Goal: Task Accomplishment & Management: Use online tool/utility

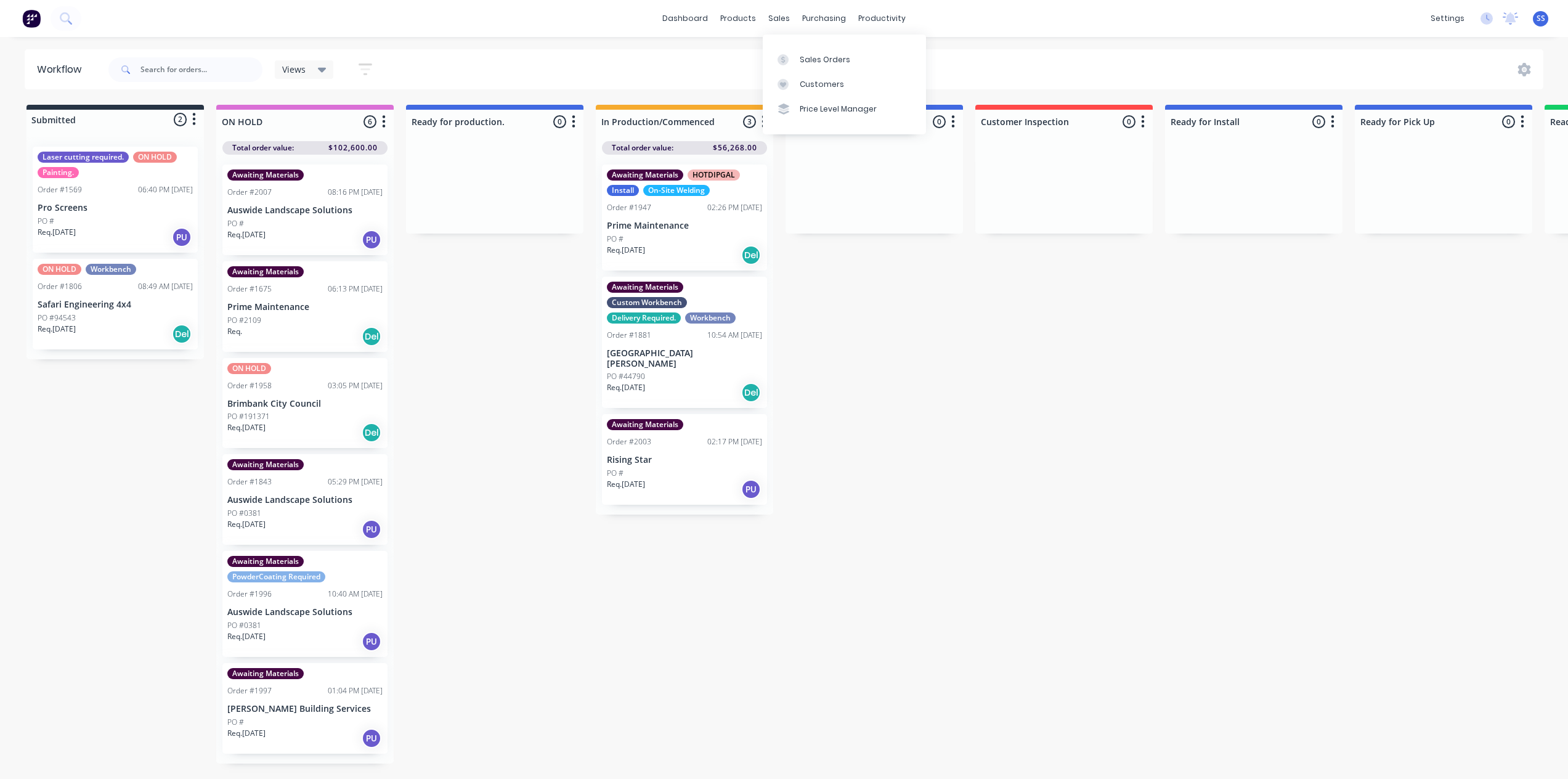
click at [795, 57] on div at bounding box center [786, 60] width 19 height 11
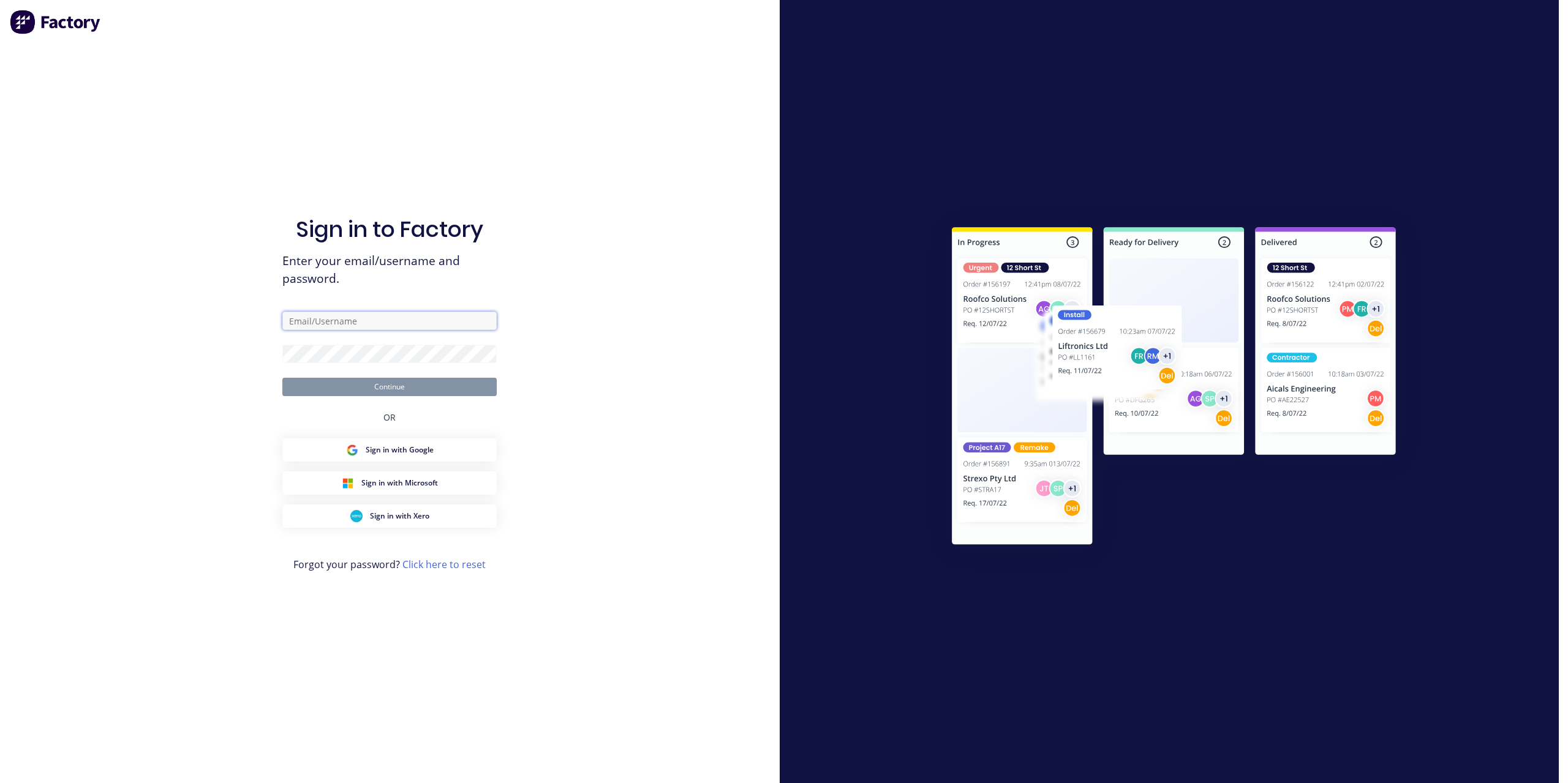
type input "[EMAIL_ADDRESS][DOMAIN_NAME]"
click at [407, 397] on div "Sign in to Factory Enter your email/username and password. [EMAIL_ADDRESS][DOMA…" at bounding box center [390, 404] width 214 height 739
click at [407, 393] on button "Continue" at bounding box center [390, 387] width 214 height 19
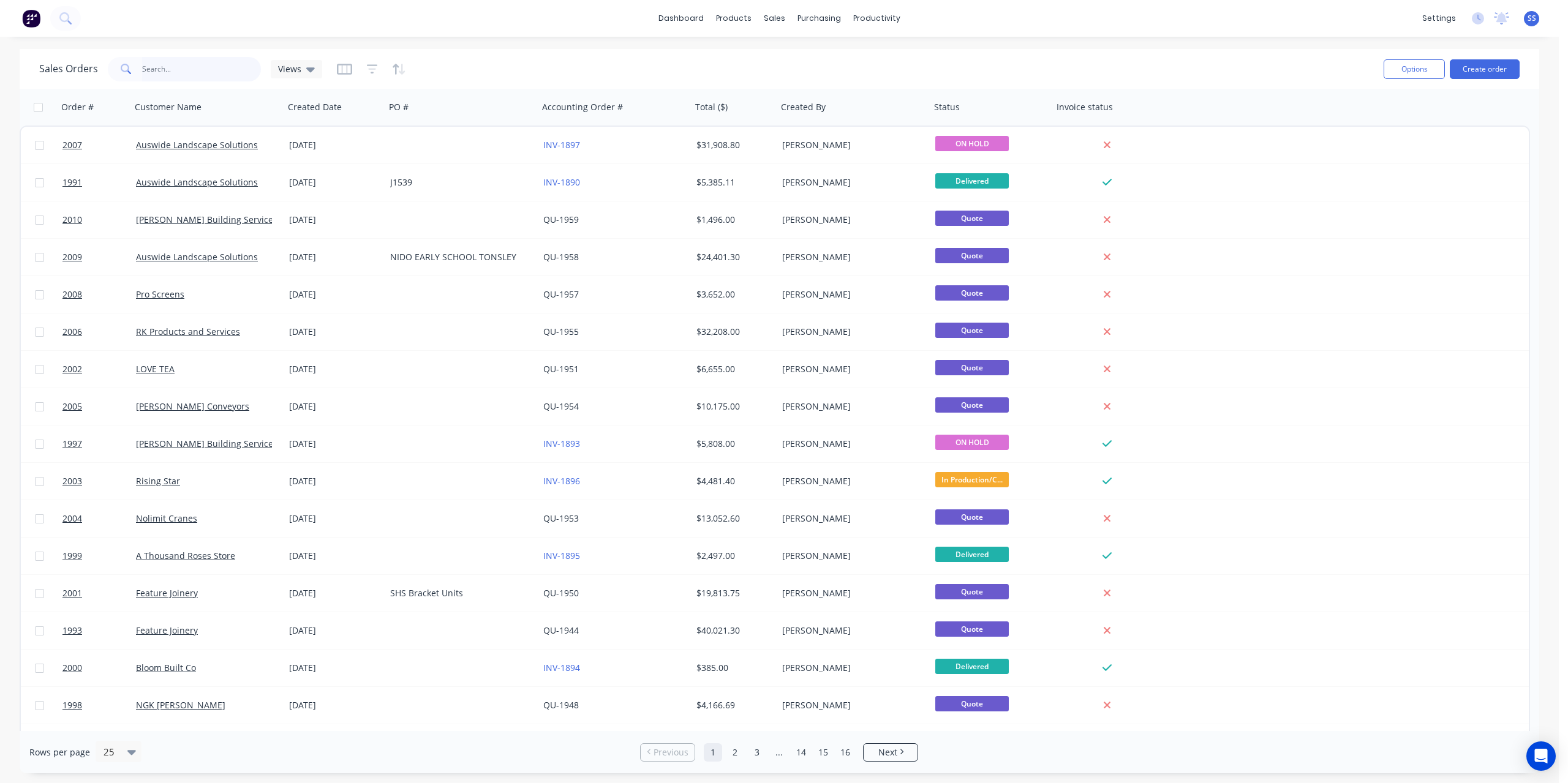
click at [199, 72] on input "text" at bounding box center [202, 68] width 119 height 24
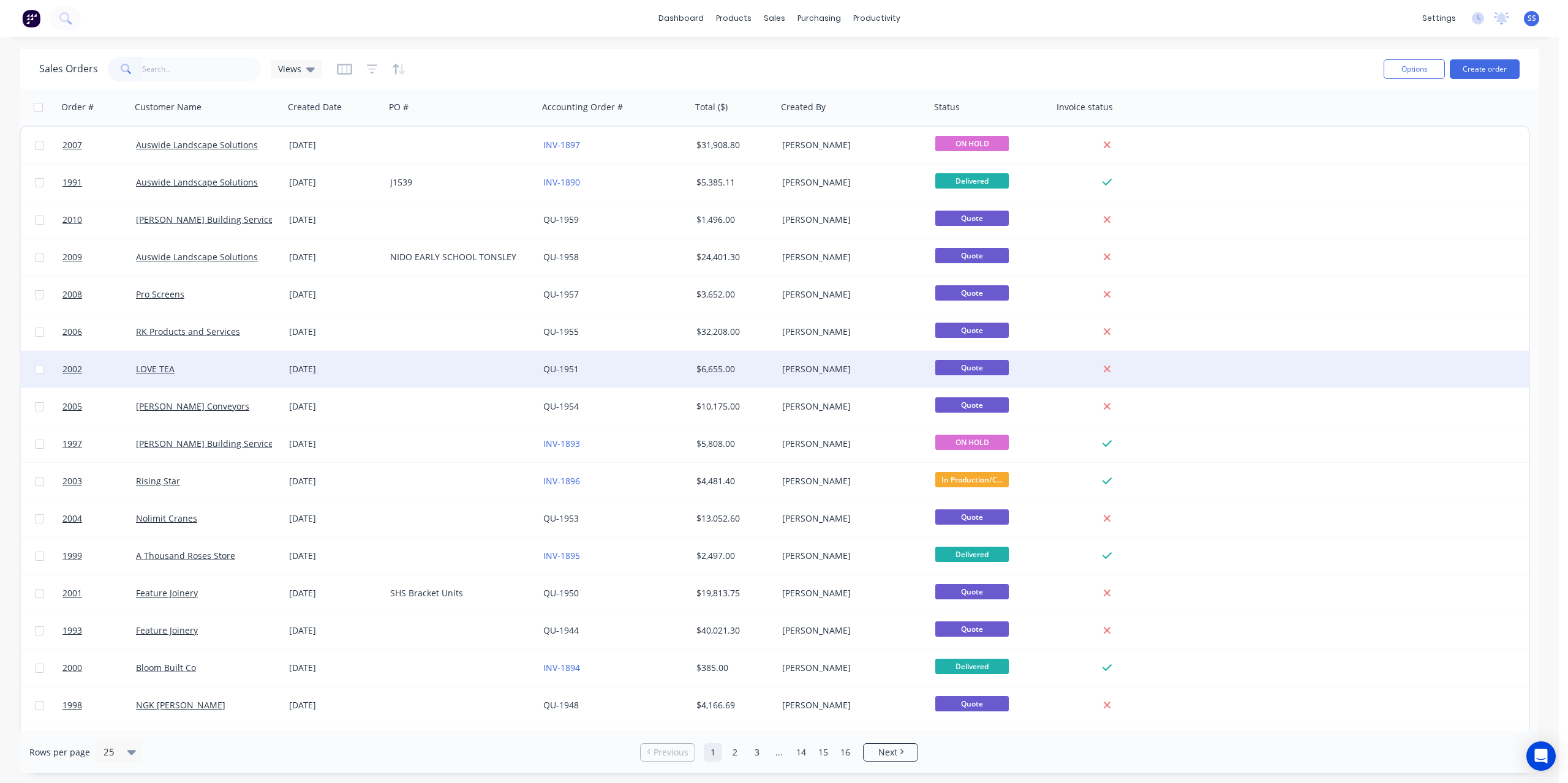
click at [441, 363] on div at bounding box center [462, 369] width 153 height 37
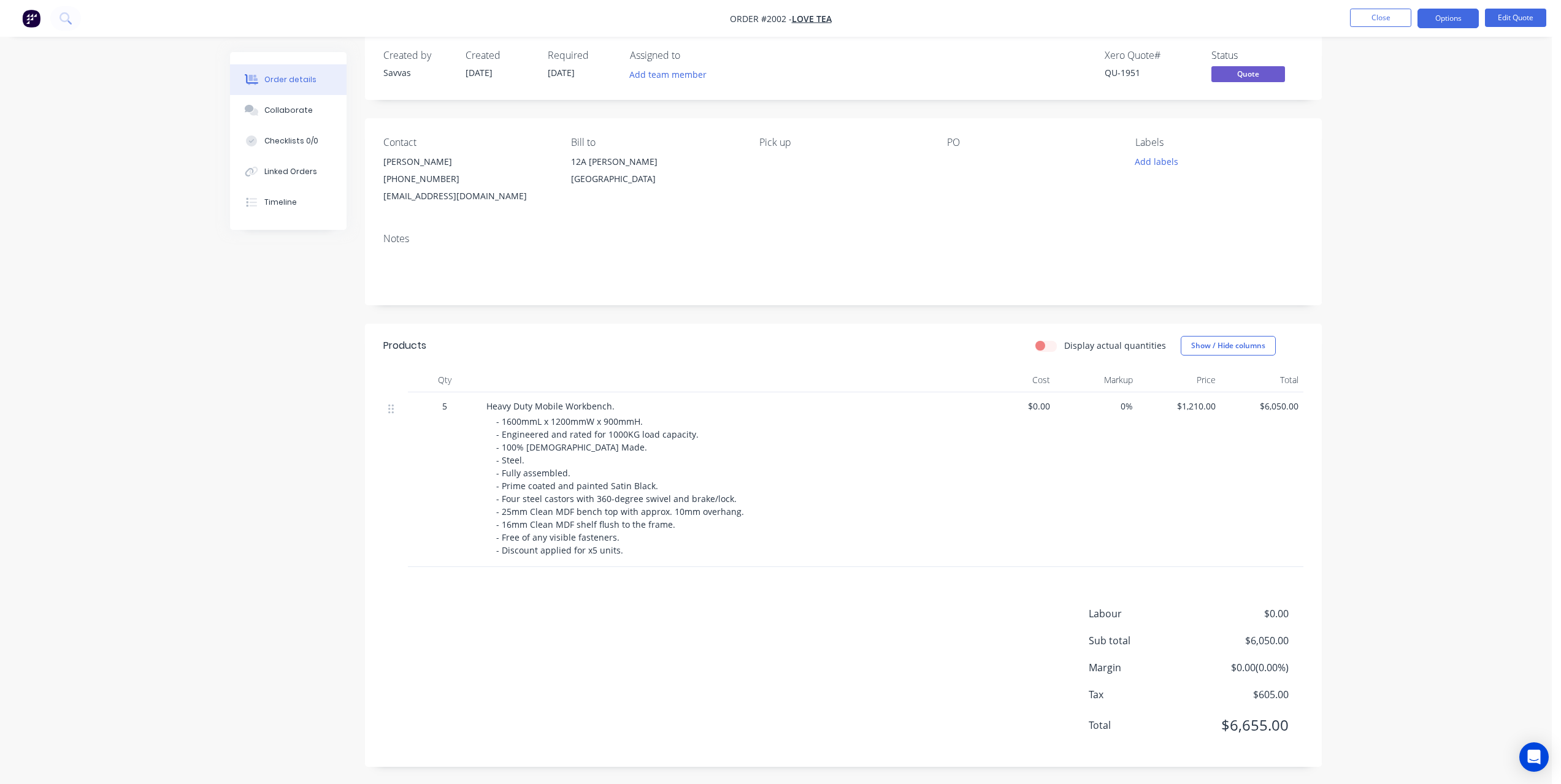
scroll to position [19, 0]
click at [1448, 20] on button "Options" at bounding box center [1448, 18] width 62 height 19
click at [1401, 153] on div "Convert to Order" at bounding box center [1411, 148] width 113 height 18
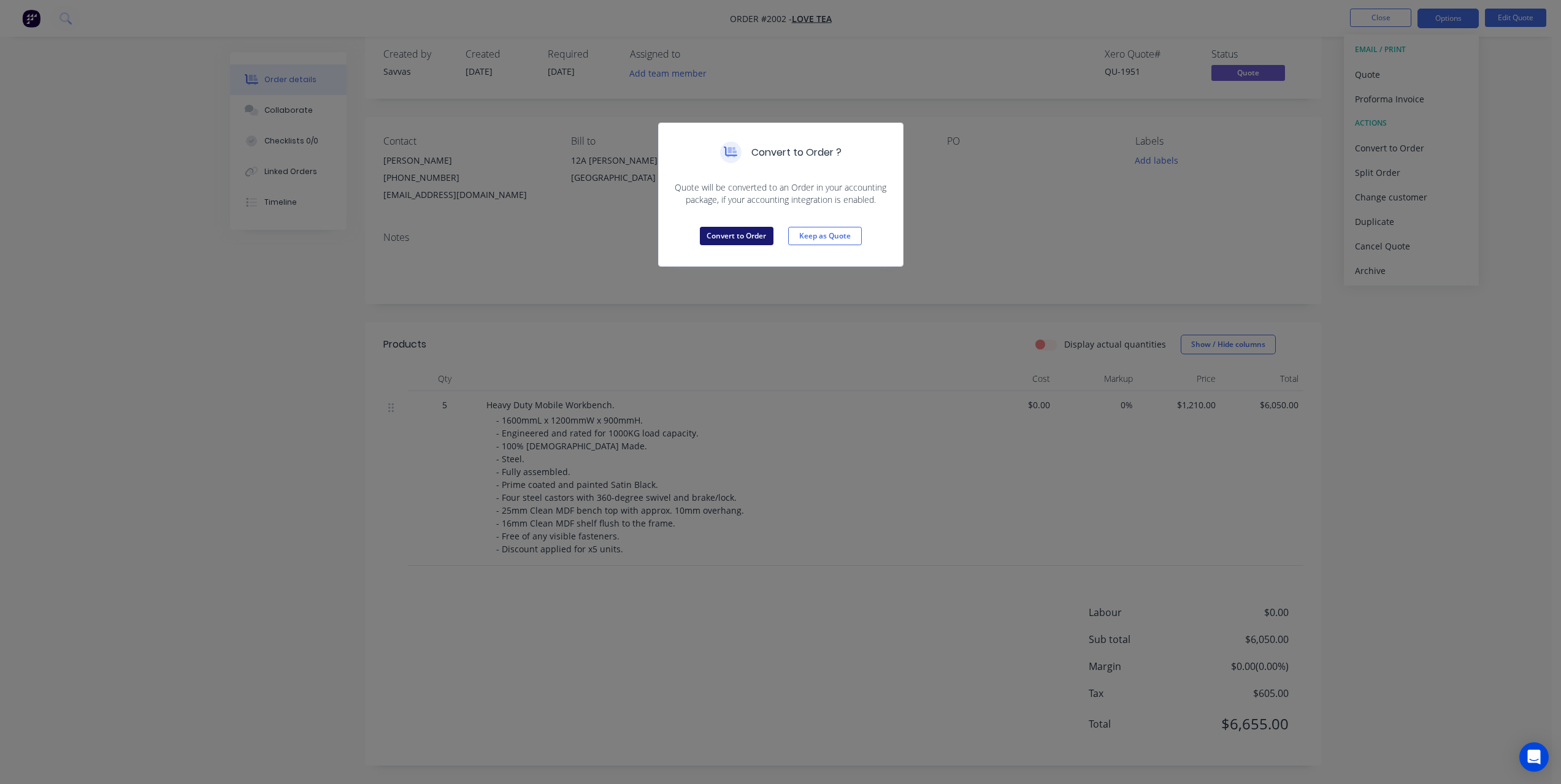
click at [757, 243] on button "Convert to Order" at bounding box center [737, 236] width 73 height 19
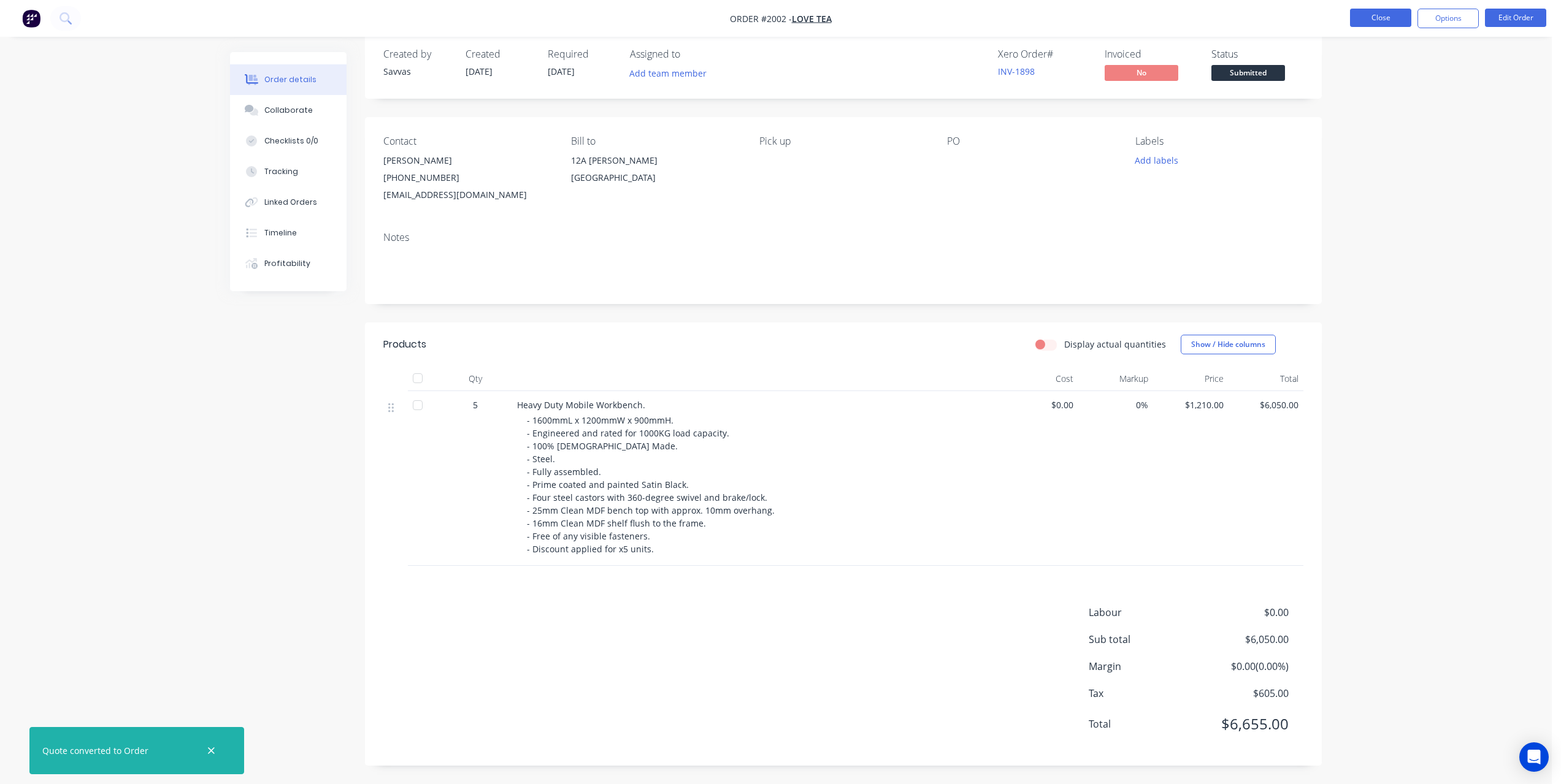
click at [1367, 16] on button "Close" at bounding box center [1380, 17] width 62 height 19
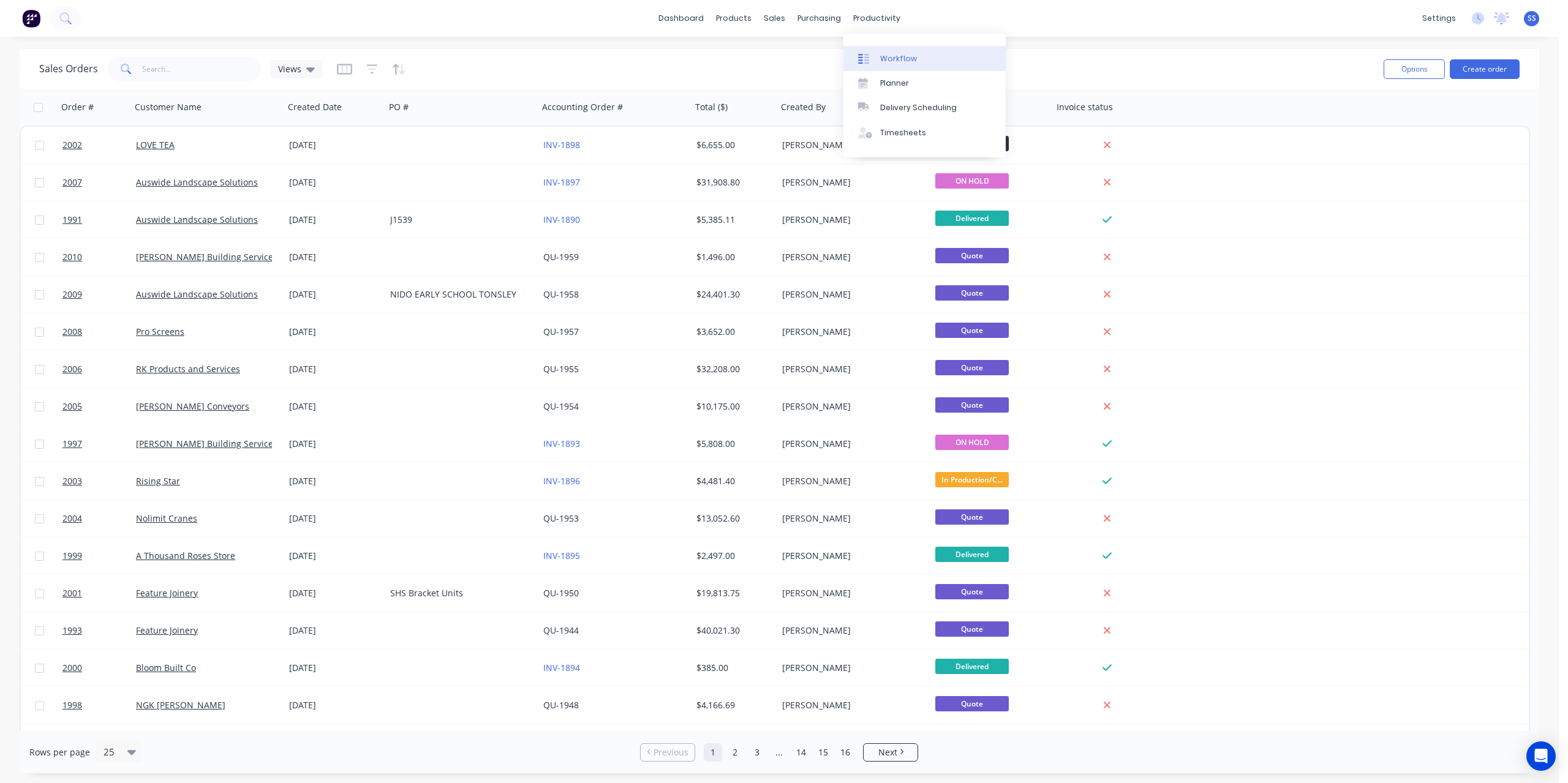
click at [880, 57] on div "Workflow" at bounding box center [898, 59] width 37 height 11
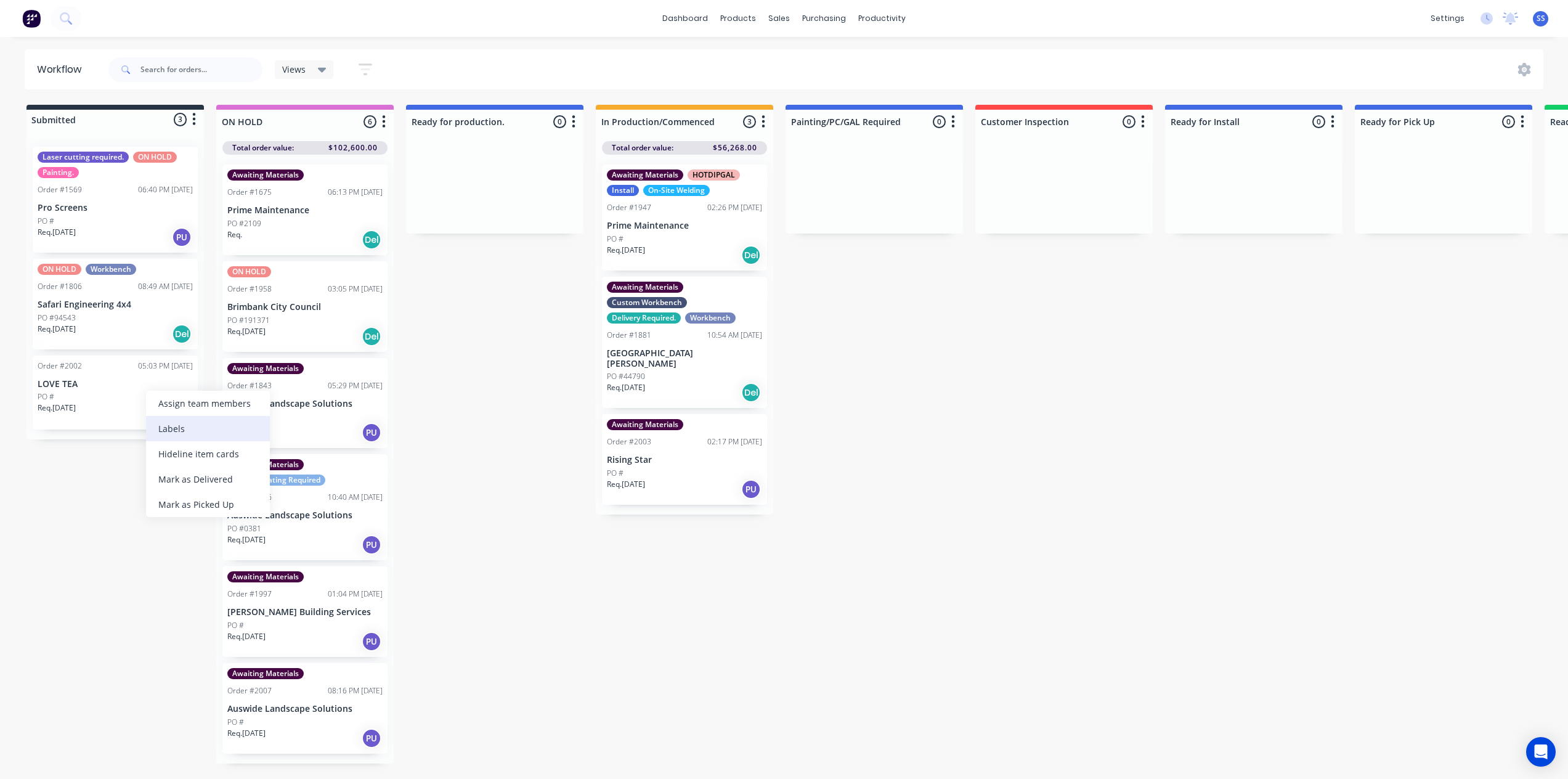
click at [182, 426] on div "Labels" at bounding box center [208, 429] width 124 height 25
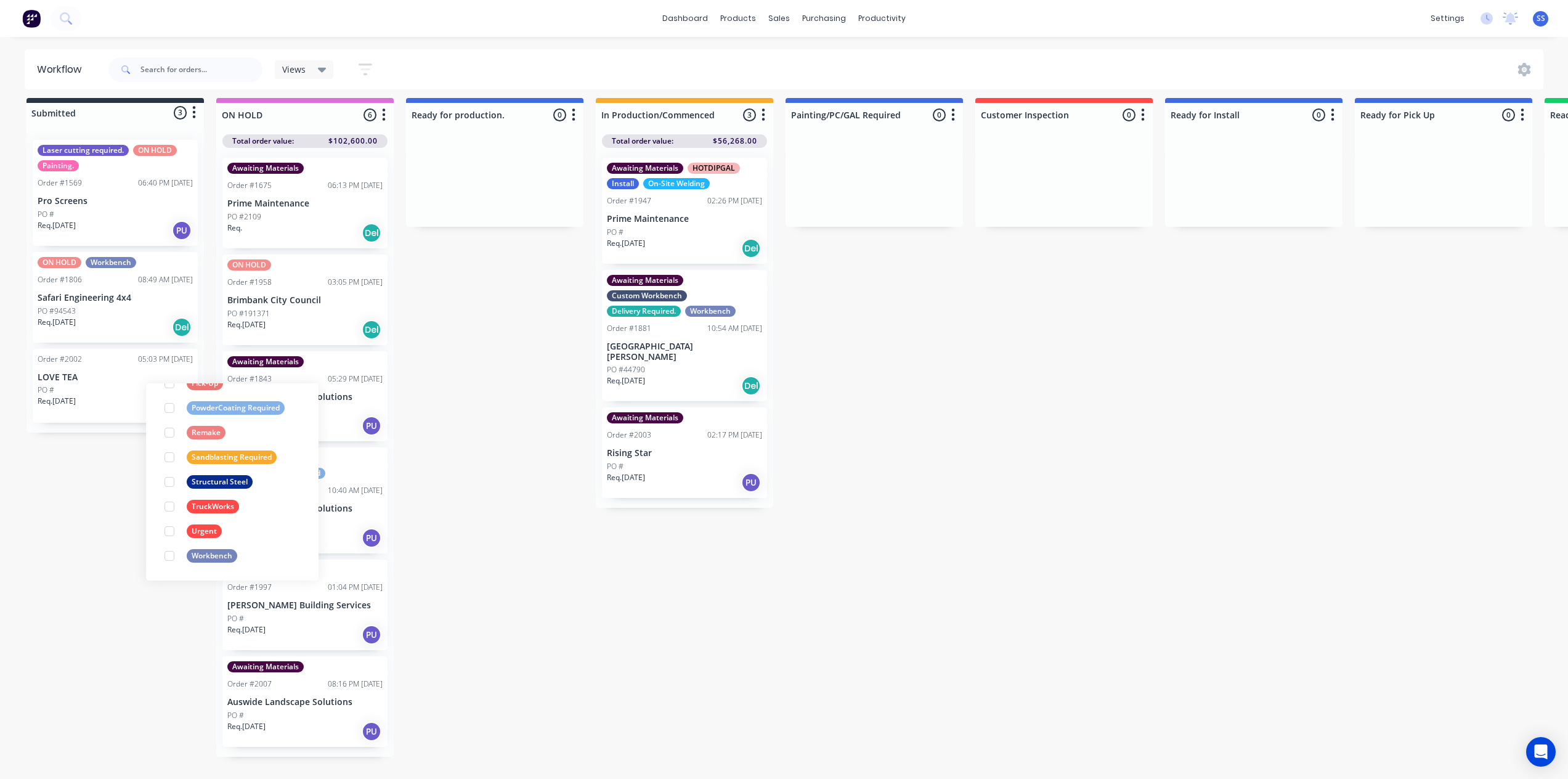
scroll to position [16, 0]
drag, startPoint x: 172, startPoint y: 547, endPoint x: 163, endPoint y: 564, distance: 19.2
click at [172, 545] on div at bounding box center [169, 555] width 24 height 24
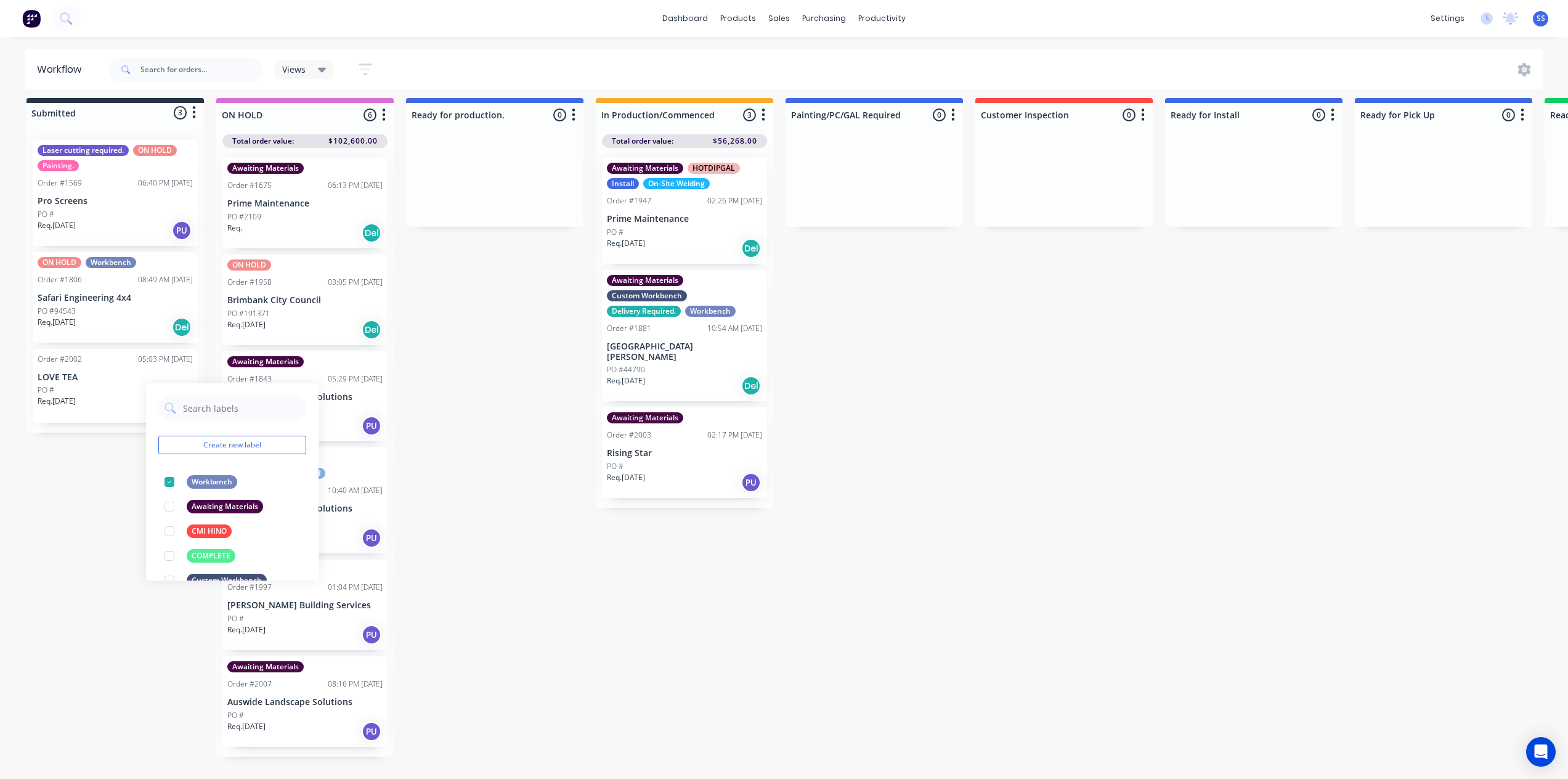
click at [149, 583] on div "Submitted 3 Status colour #273444 hex #273444 Save Cancel Summaries Total order…" at bounding box center [1107, 438] width 2233 height 681
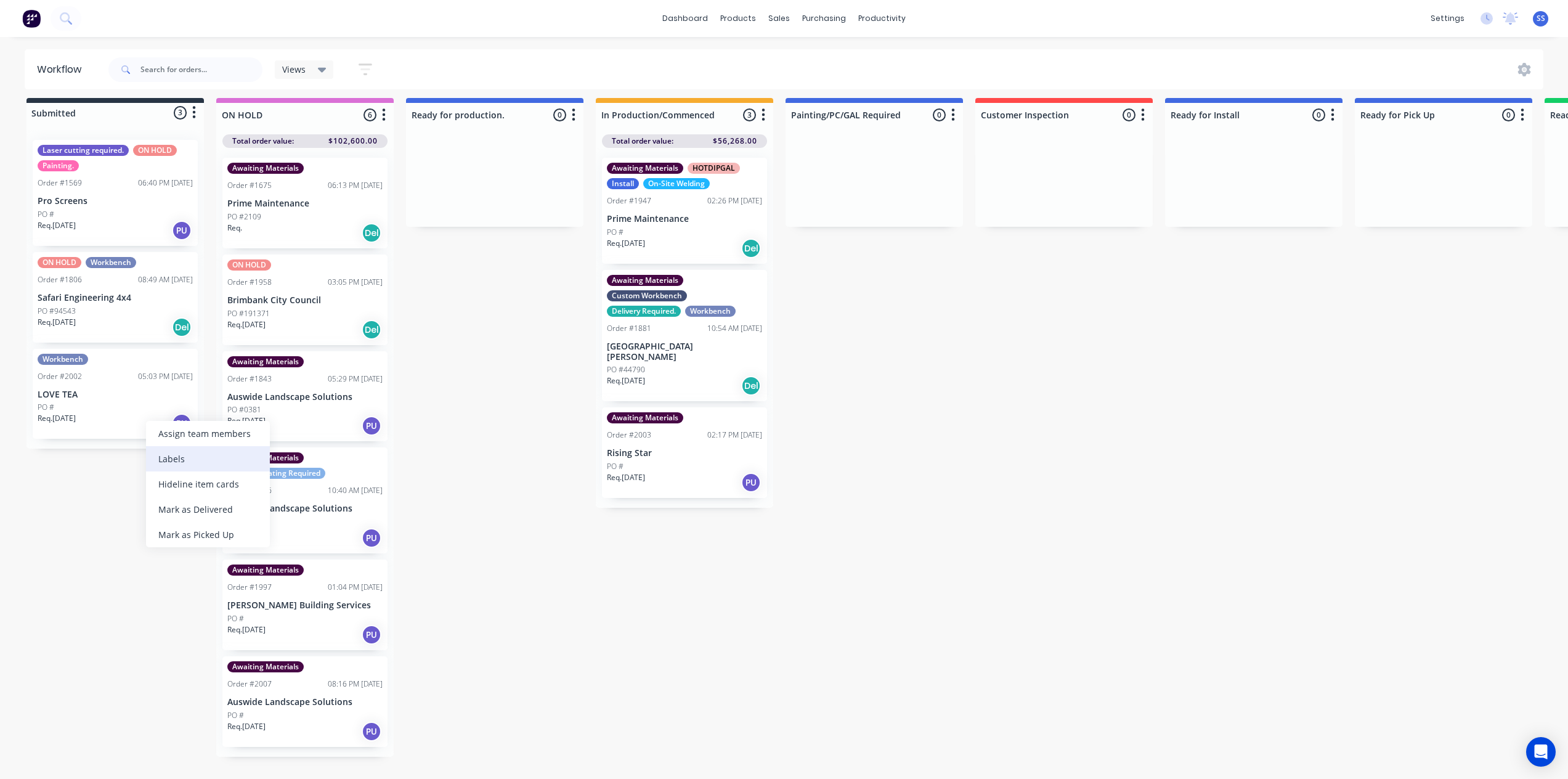
click at [181, 460] on div "Labels" at bounding box center [208, 459] width 124 height 25
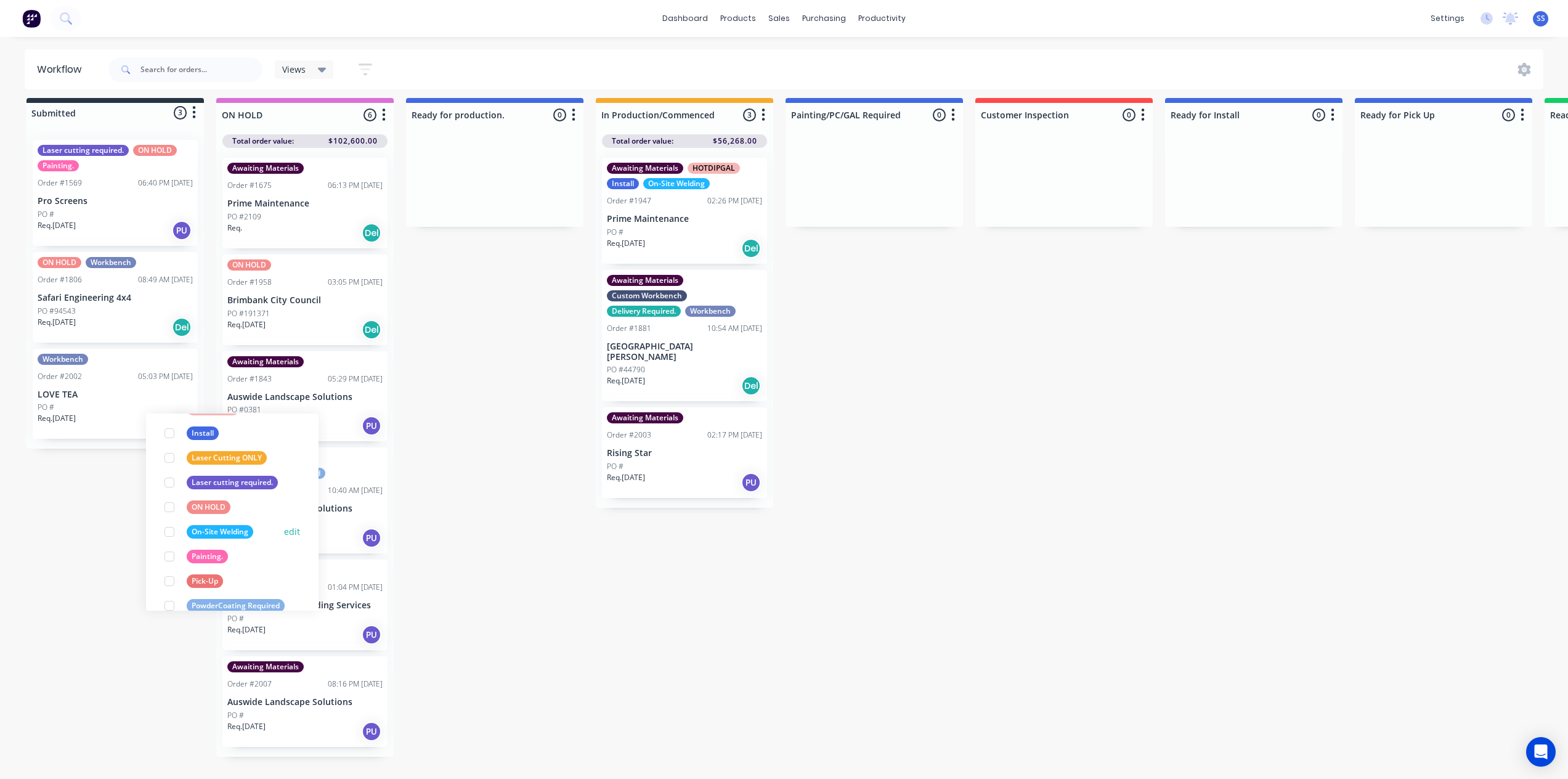
scroll to position [399, 0]
click at [172, 573] on div at bounding box center [169, 581] width 24 height 24
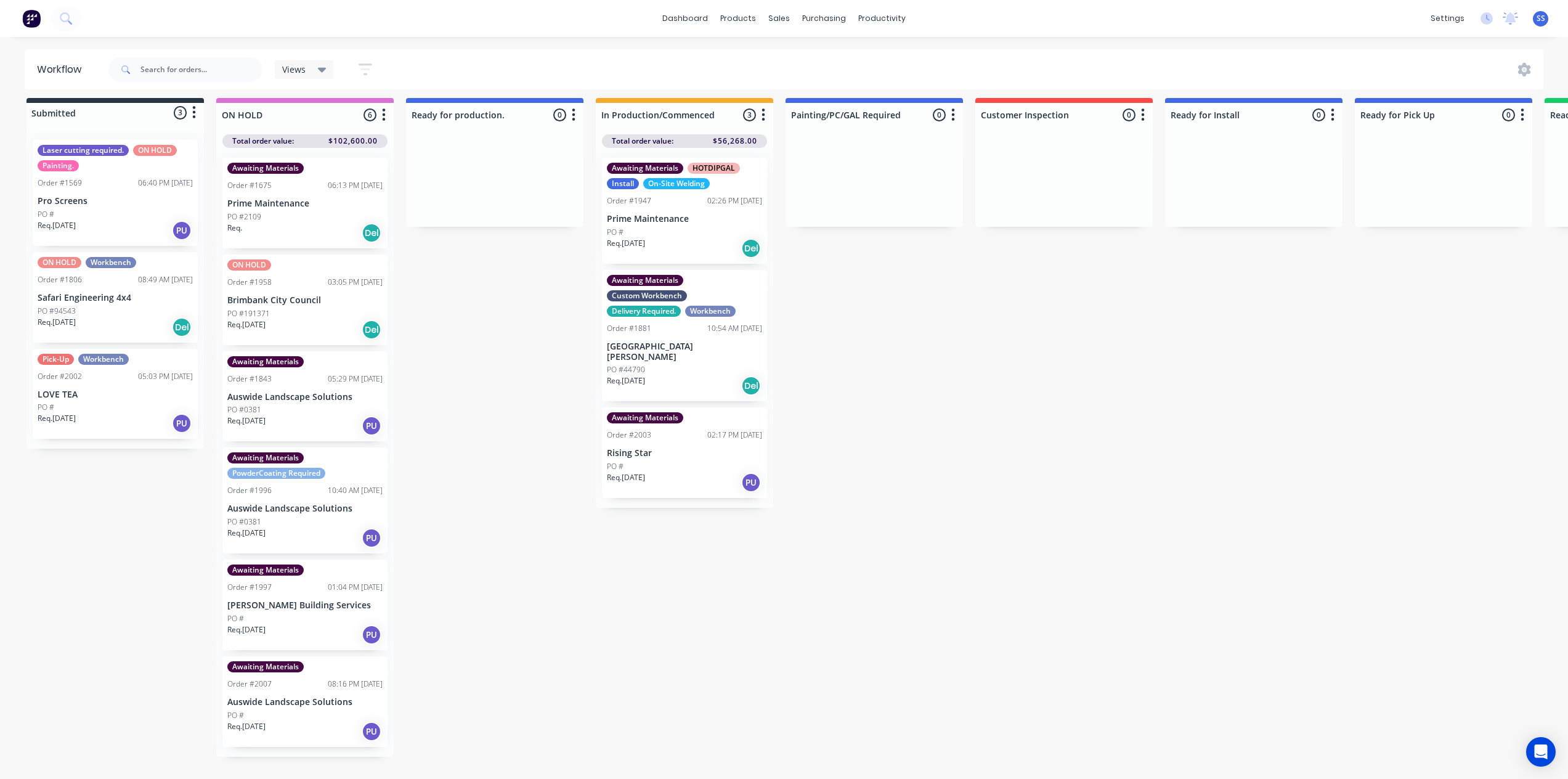
drag, startPoint x: 90, startPoint y: 520, endPoint x: 92, endPoint y: 480, distance: 40.0
click at [90, 519] on div "Submitted 3 Status colour #273444 hex #273444 Save Cancel Summaries Total order…" at bounding box center [1107, 438] width 2233 height 681
drag, startPoint x: 116, startPoint y: 394, endPoint x: 506, endPoint y: 182, distance: 443.9
click at [506, 182] on div "Submitted 3 Status colour #273444 hex #273444 Save Cancel Summaries Total order…" at bounding box center [1107, 438] width 2233 height 681
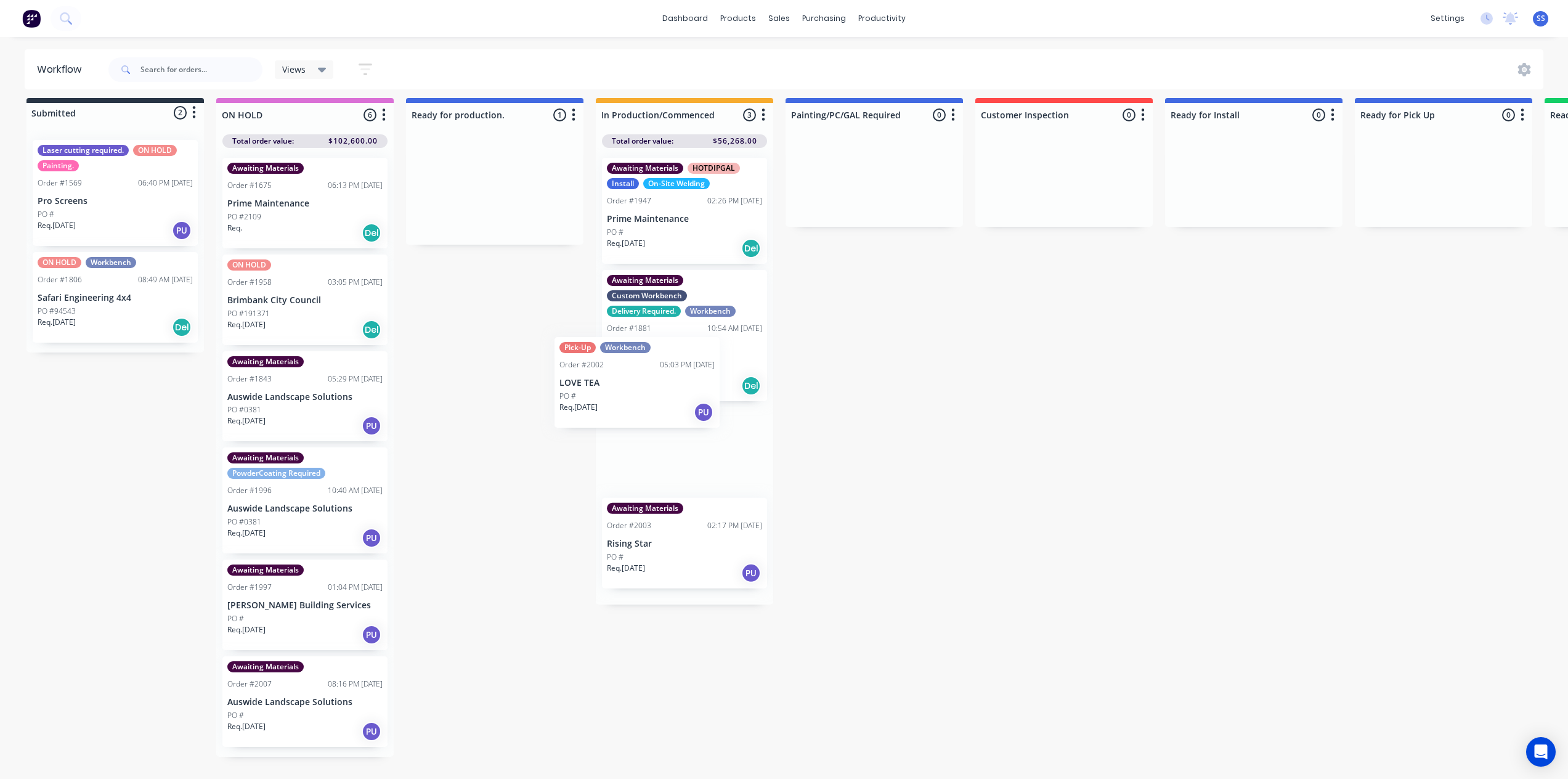
drag, startPoint x: 500, startPoint y: 195, endPoint x: 644, endPoint y: 393, distance: 244.8
click at [644, 393] on div "Submitted 2 Status colour #273444 hex #273444 Save Cancel Summaries Total order…" at bounding box center [1107, 438] width 2233 height 681
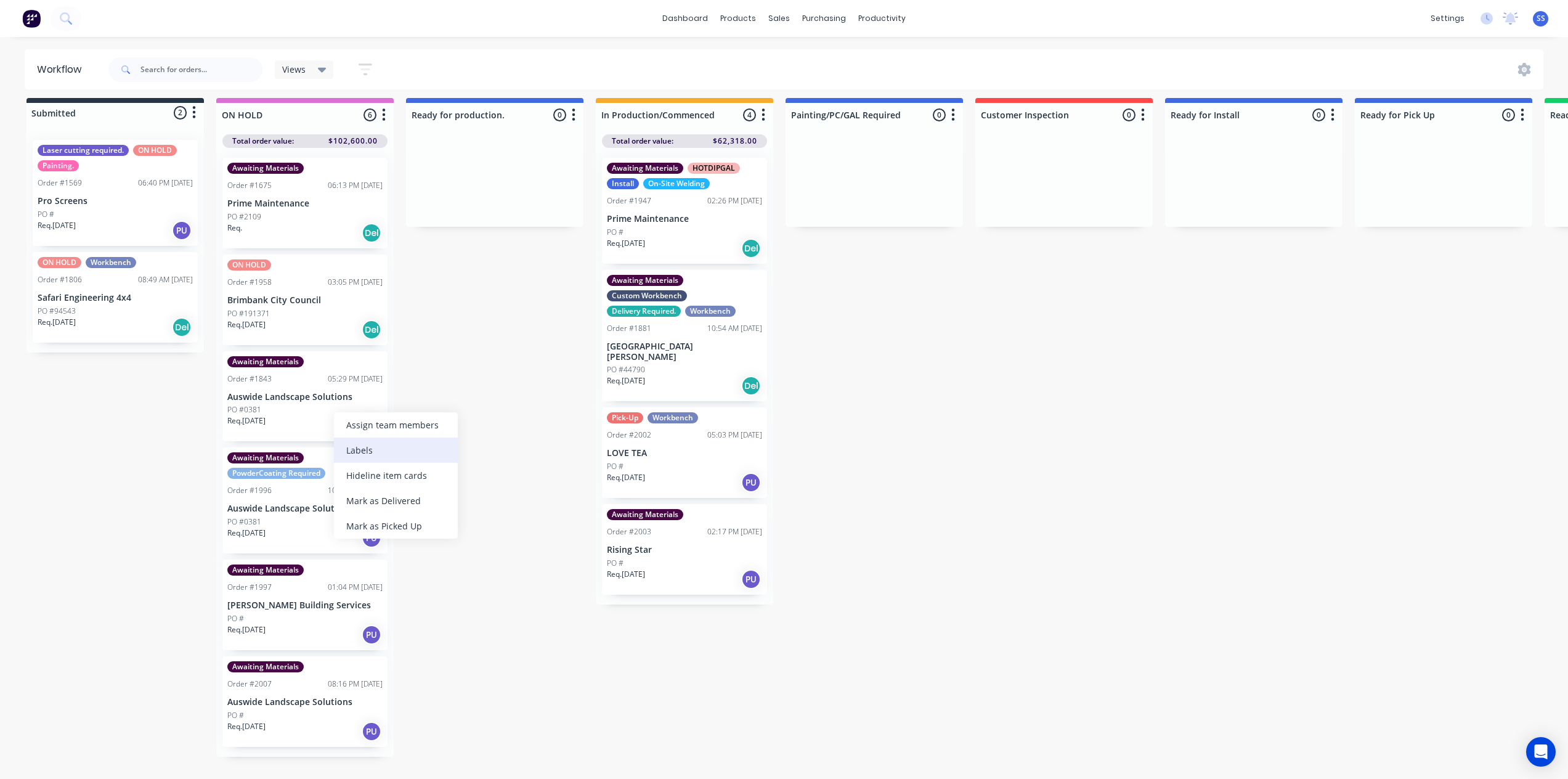
click at [413, 445] on div "Labels" at bounding box center [396, 450] width 124 height 25
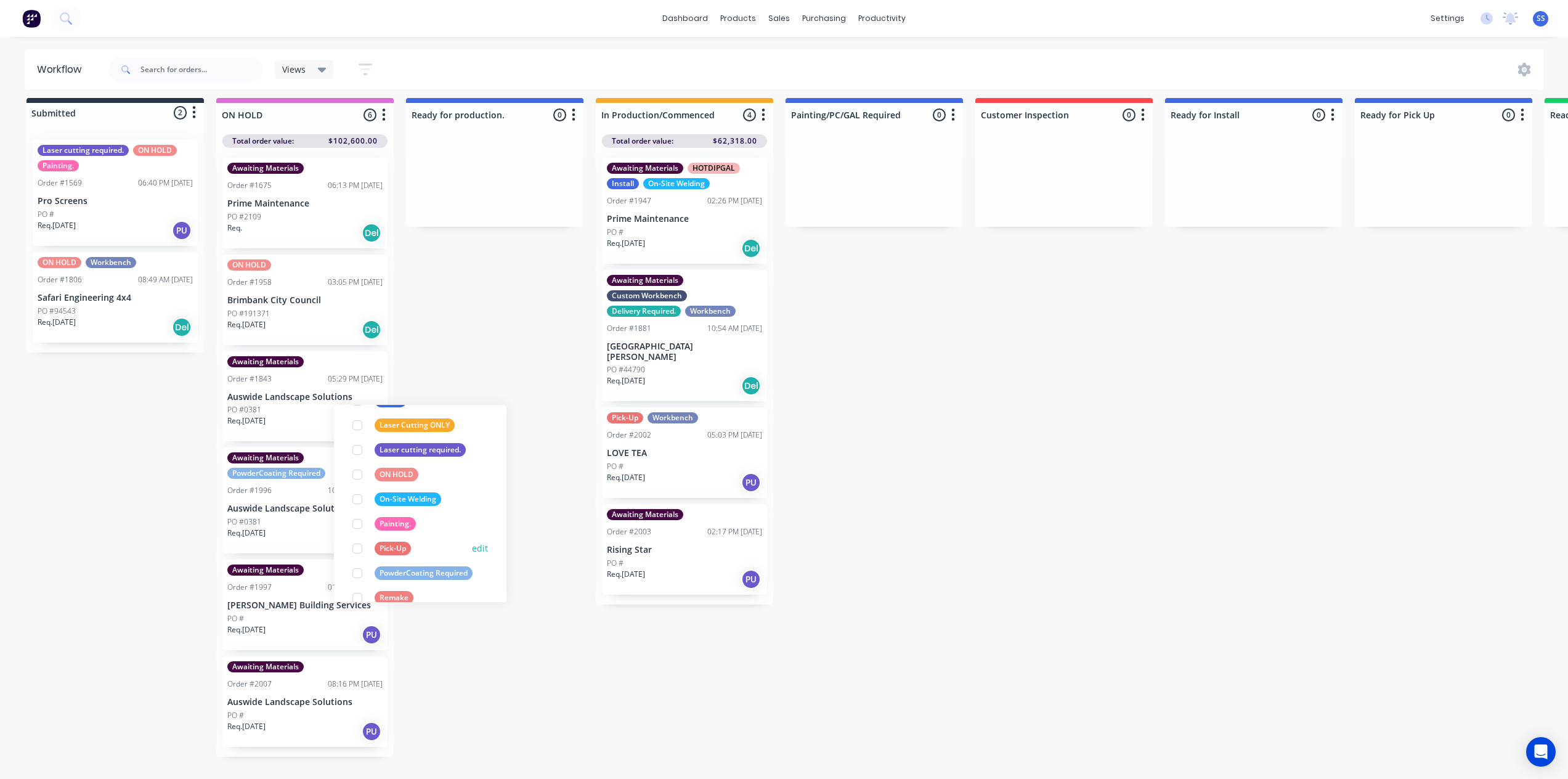
click at [357, 540] on div at bounding box center [357, 548] width 24 height 24
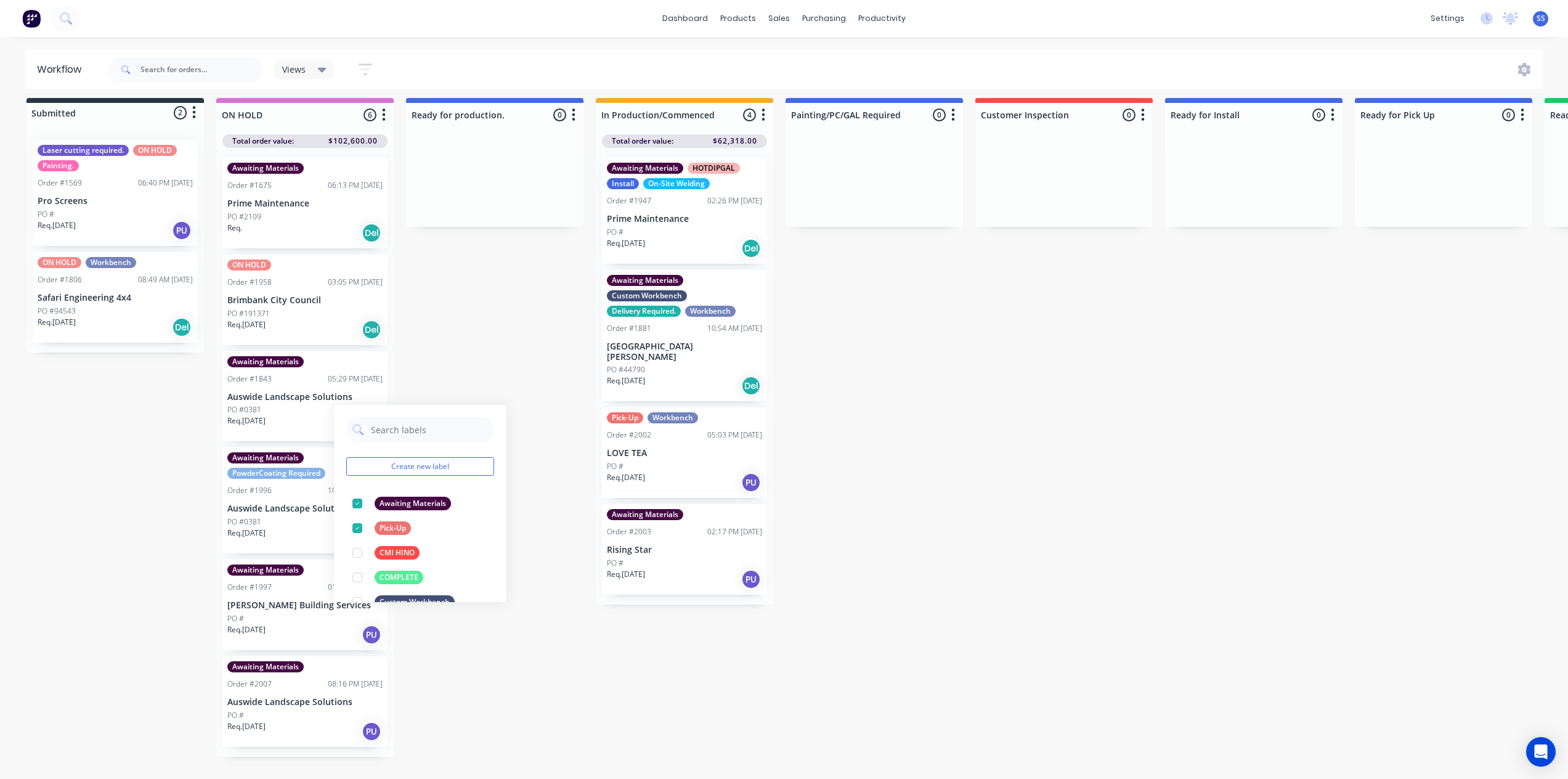
click at [465, 342] on div "Submitted 2 Status colour #273444 hex #273444 Save Cancel Summaries Total order…" at bounding box center [1107, 438] width 2233 height 681
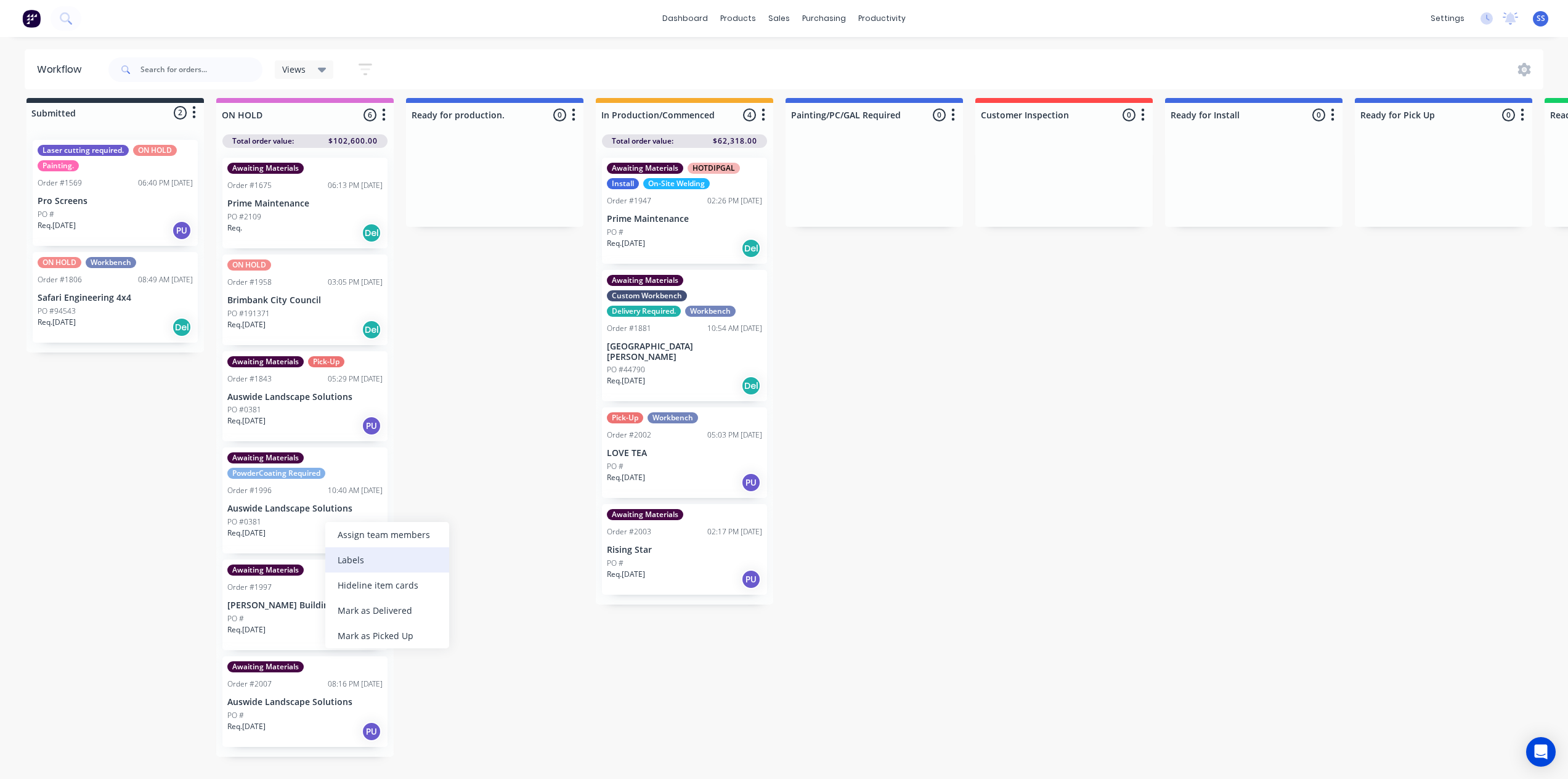
click at [392, 552] on div "Labels" at bounding box center [387, 559] width 124 height 25
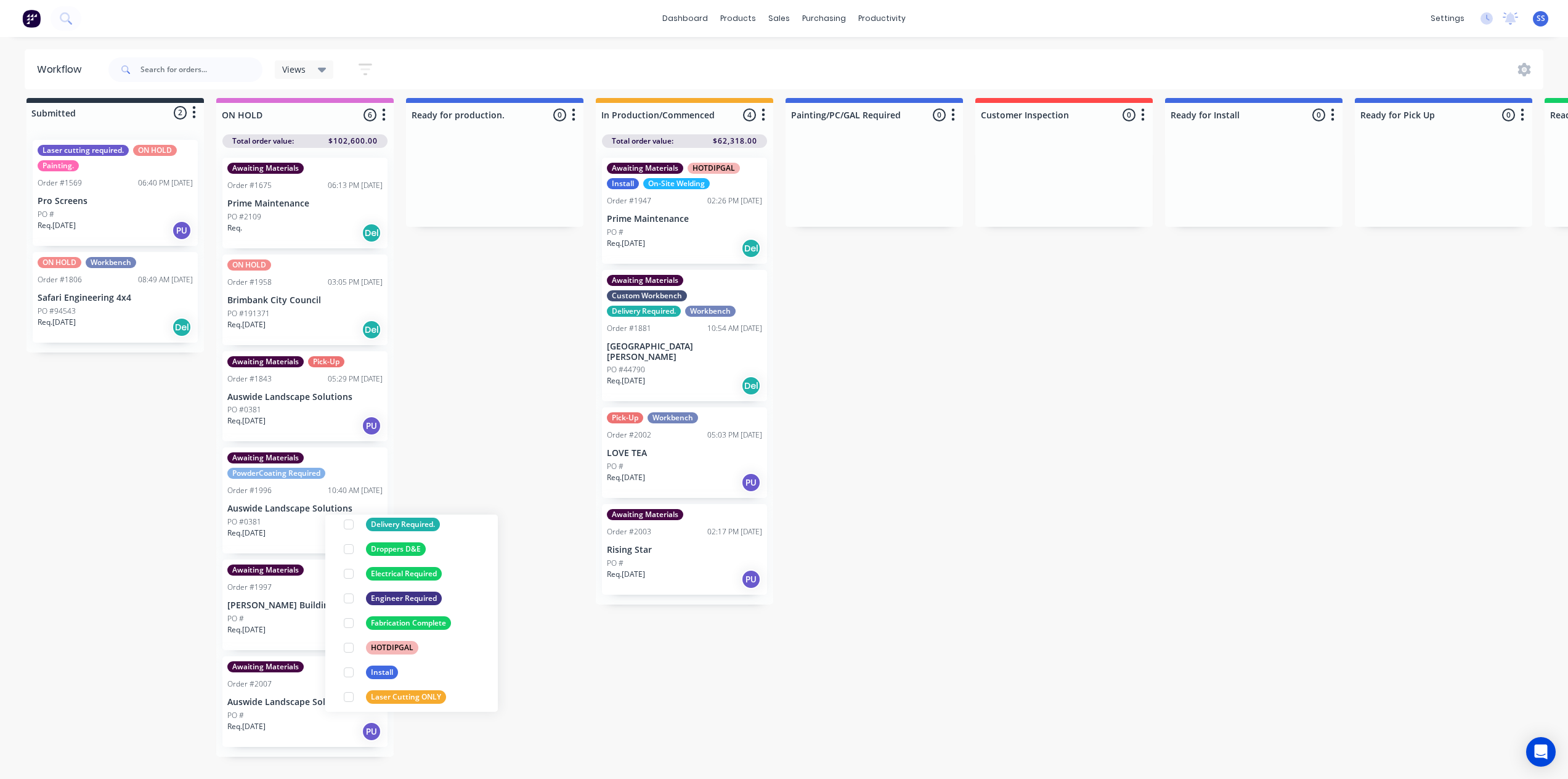
scroll to position [542, 0]
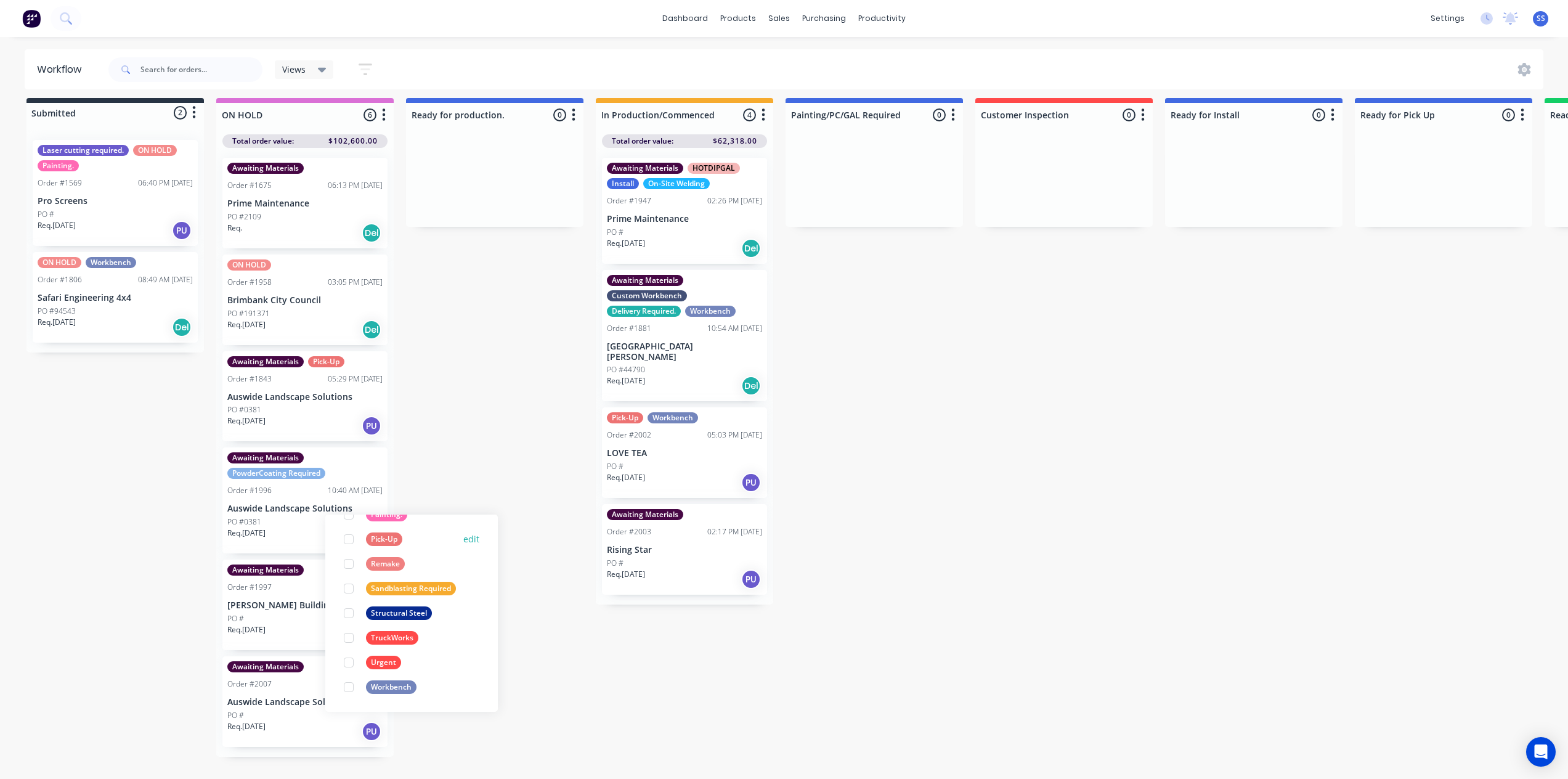
click at [349, 532] on div at bounding box center [348, 539] width 24 height 24
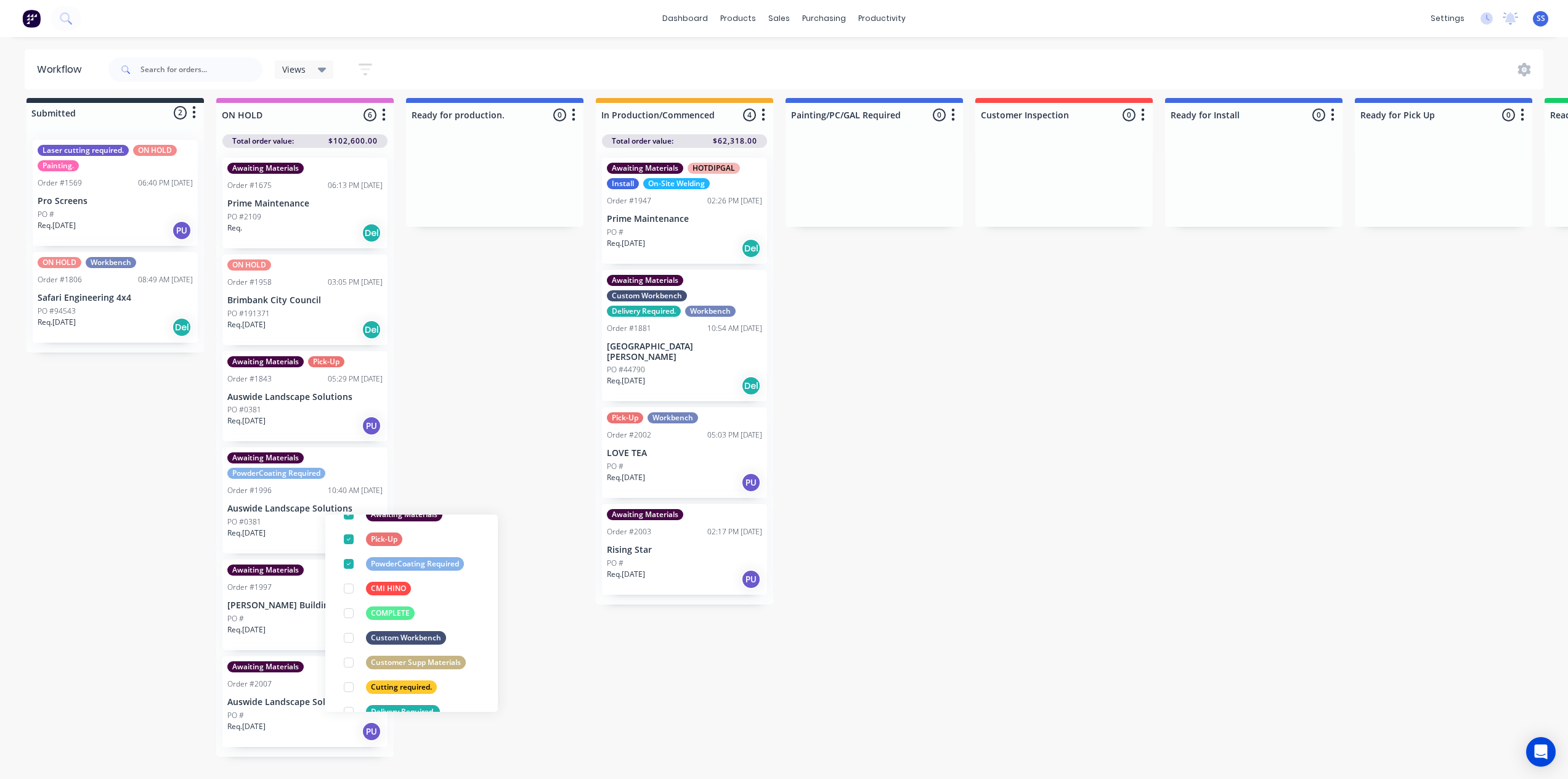
click at [445, 422] on div "Submitted 2 Status colour #273444 hex #273444 Save Cancel Summaries Total order…" at bounding box center [1107, 438] width 2233 height 681
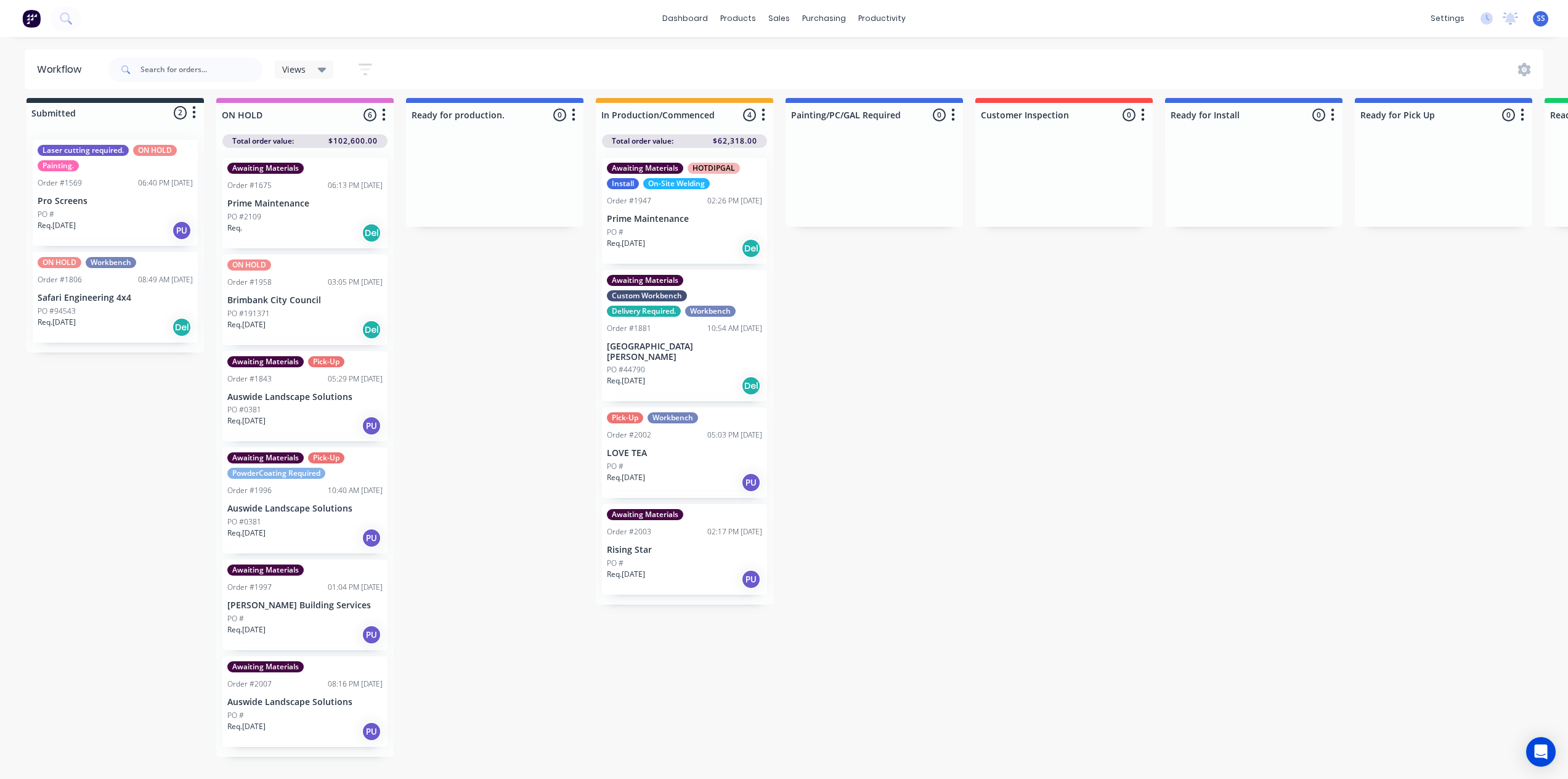
click at [329, 600] on p "[PERSON_NAME] Building Services" at bounding box center [304, 605] width 155 height 10
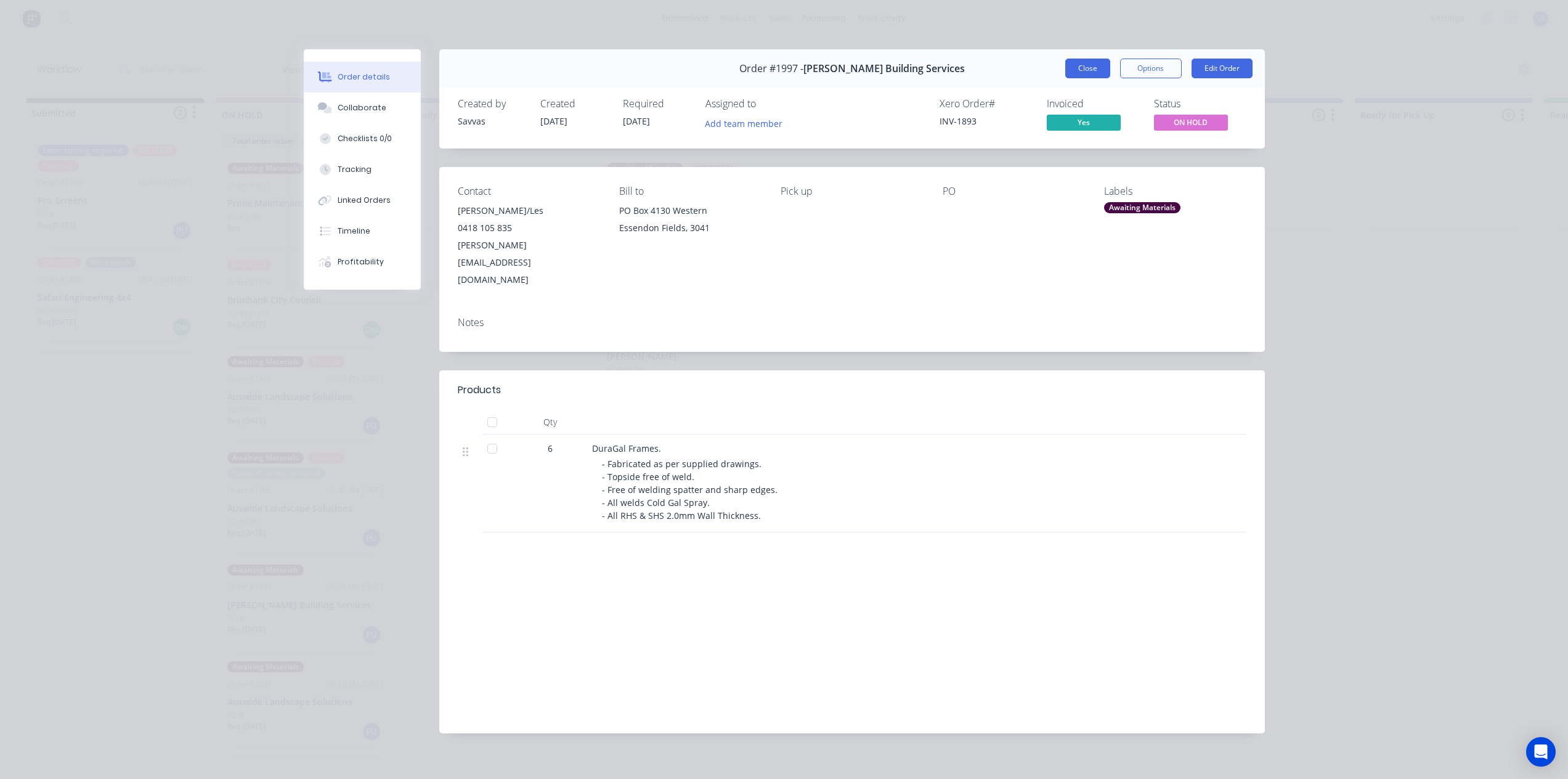
click at [1086, 63] on button "Close" at bounding box center [1087, 68] width 45 height 19
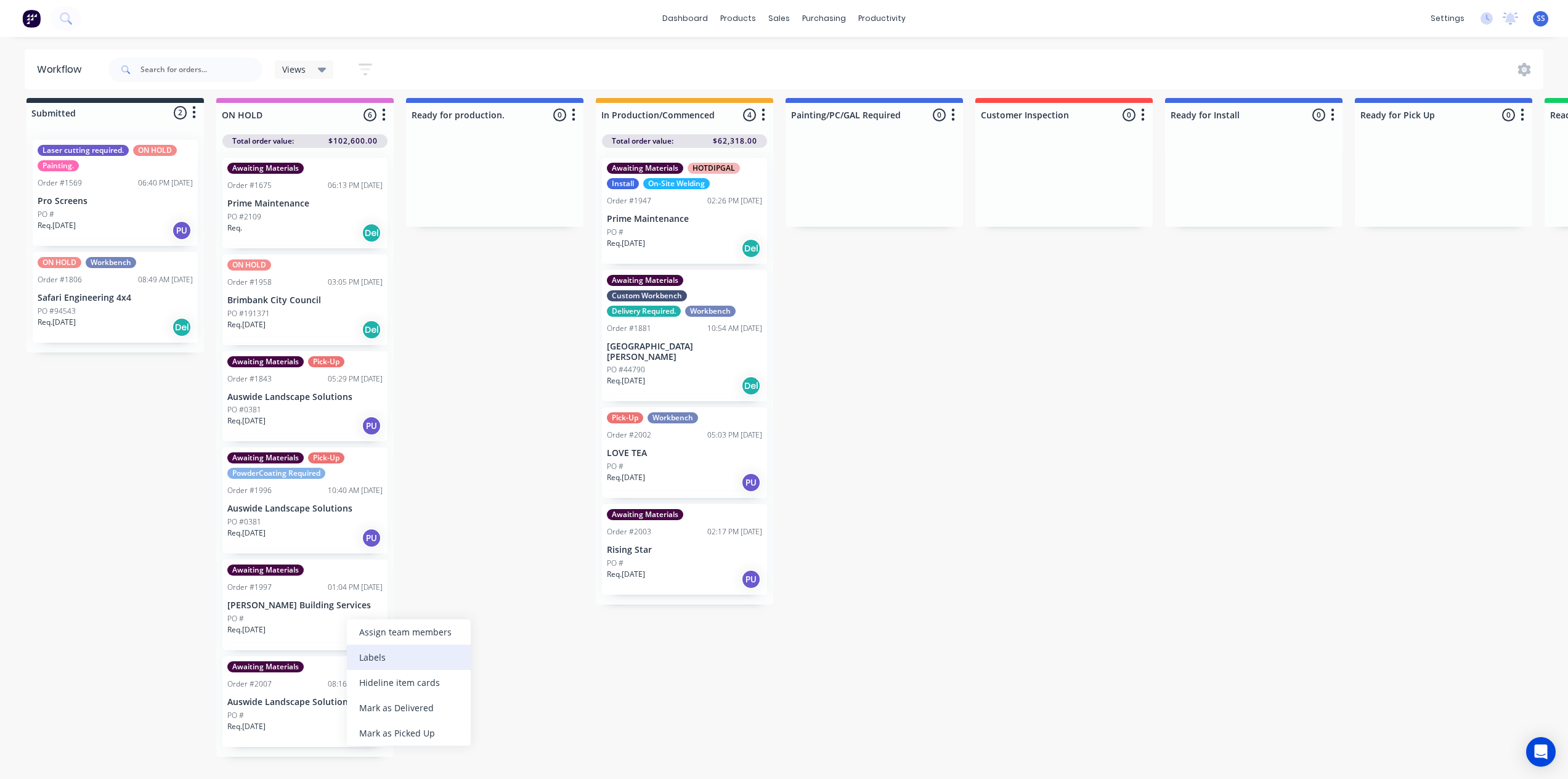
click at [377, 652] on div "Labels" at bounding box center [408, 657] width 124 height 25
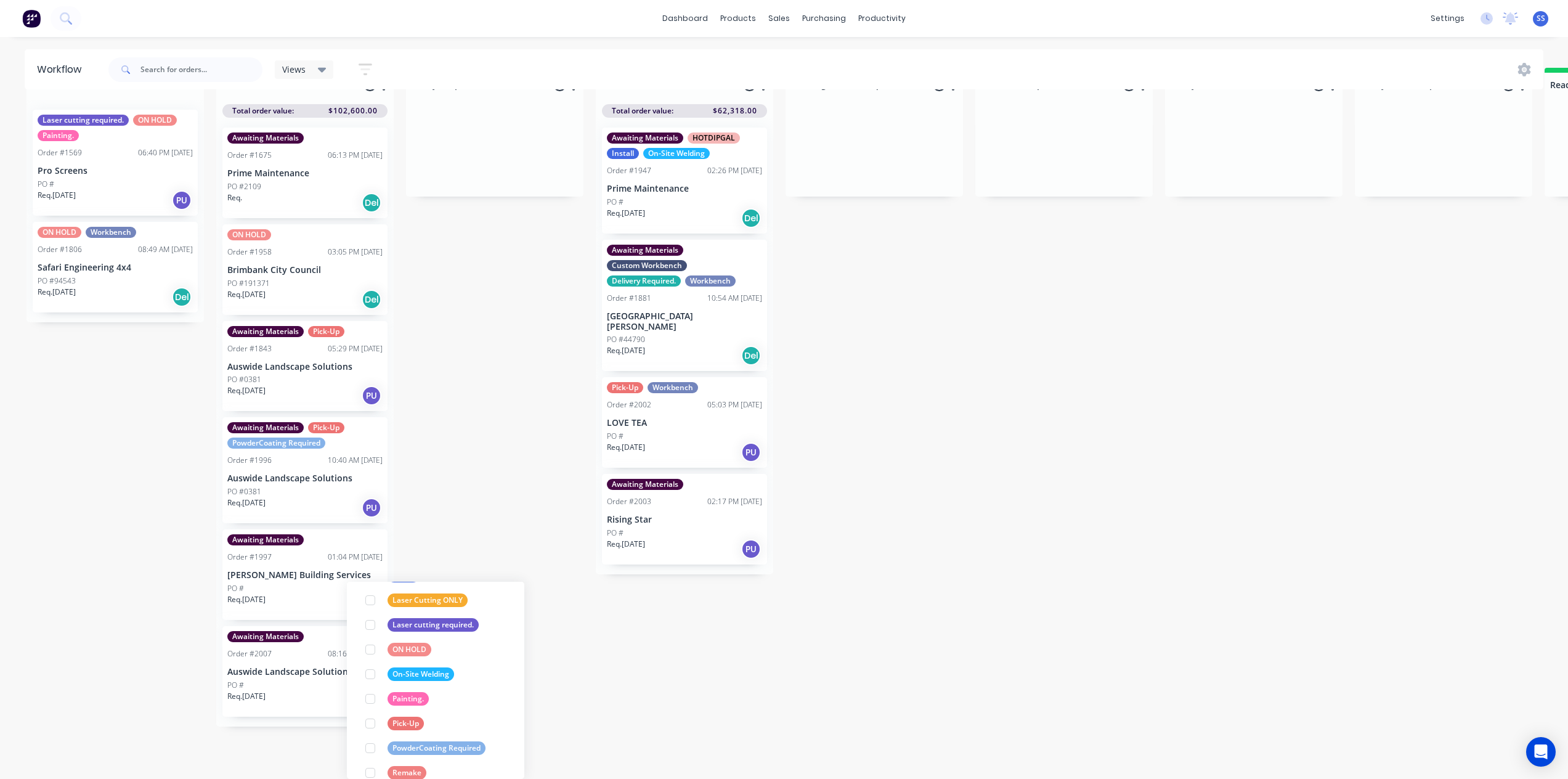
scroll to position [399, 0]
click at [370, 725] on div at bounding box center [370, 725] width 24 height 24
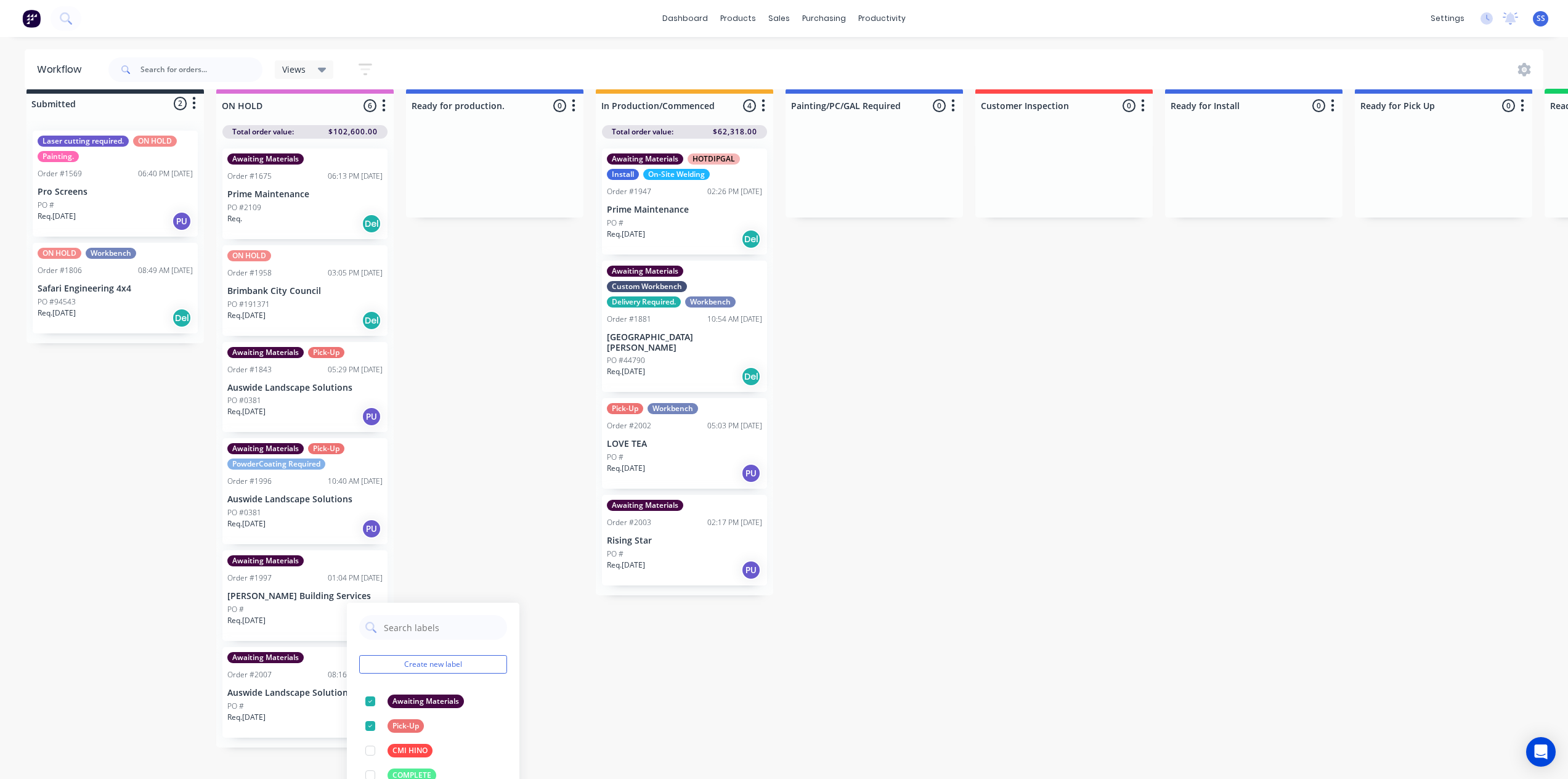
click at [471, 527] on div "Submitted 2 Status colour #273444 hex #273444 Save Cancel Summaries Total order…" at bounding box center [1107, 429] width 2233 height 681
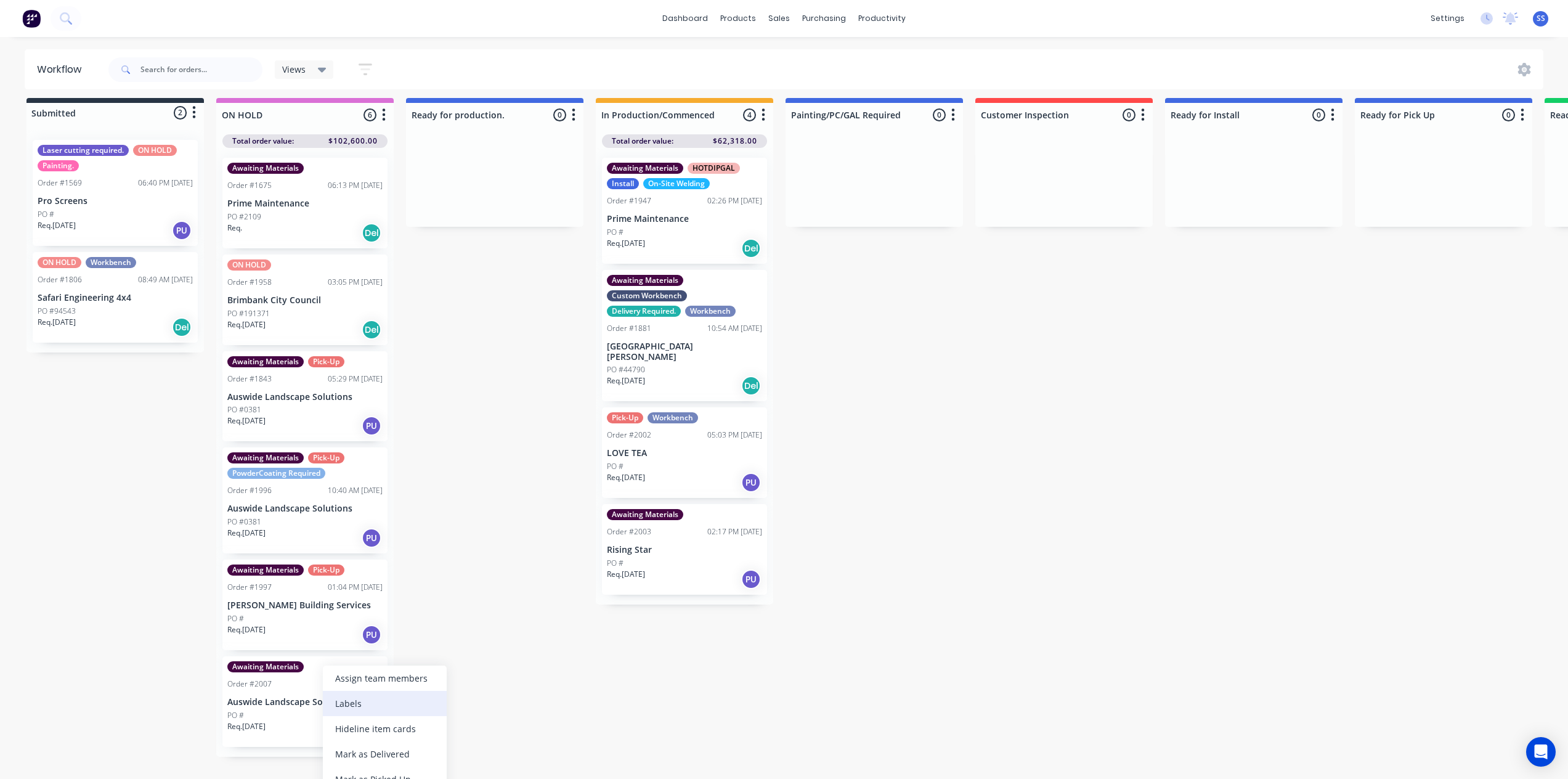
click at [359, 710] on div "Labels" at bounding box center [385, 703] width 124 height 25
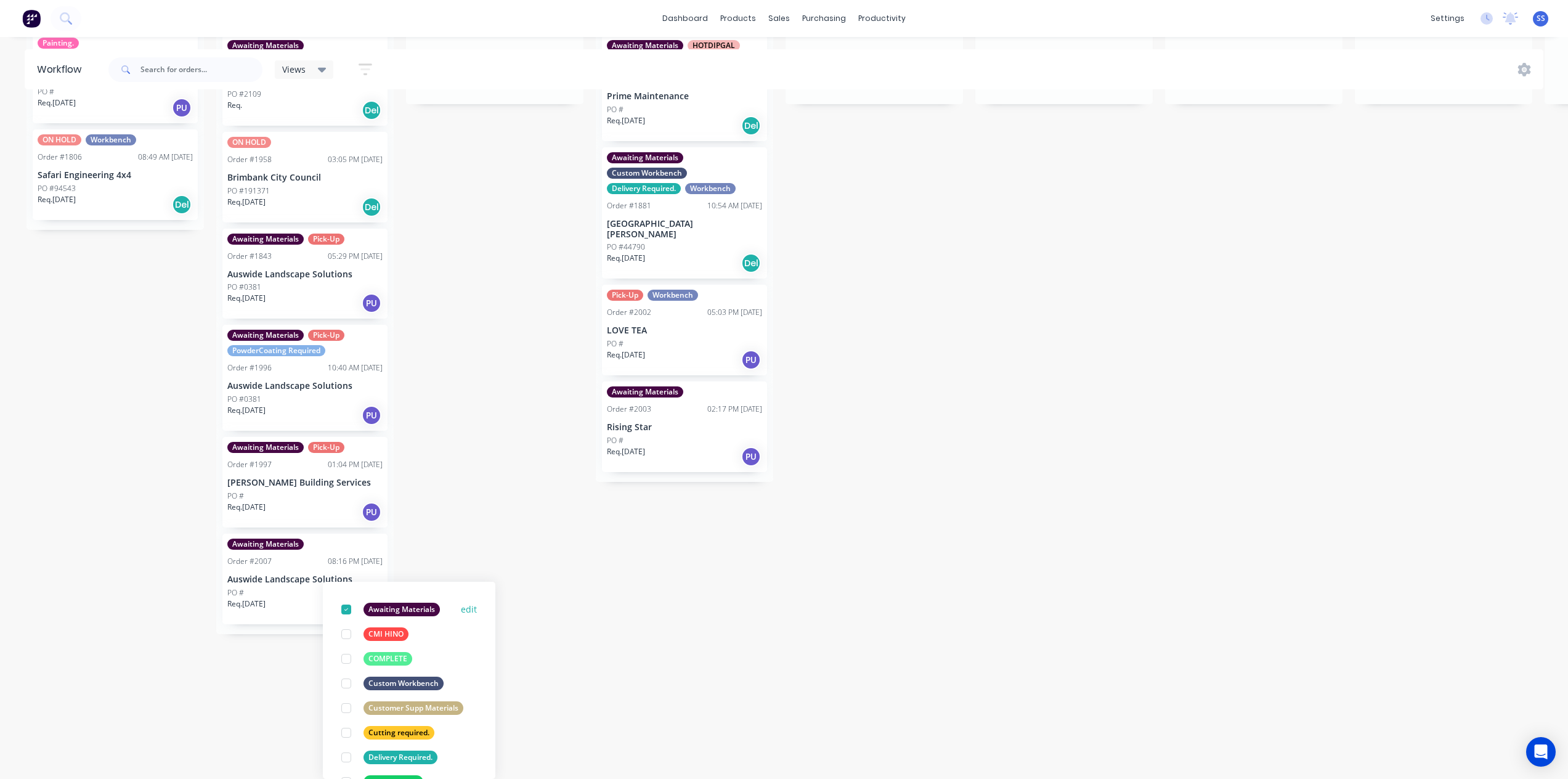
scroll to position [432, 0]
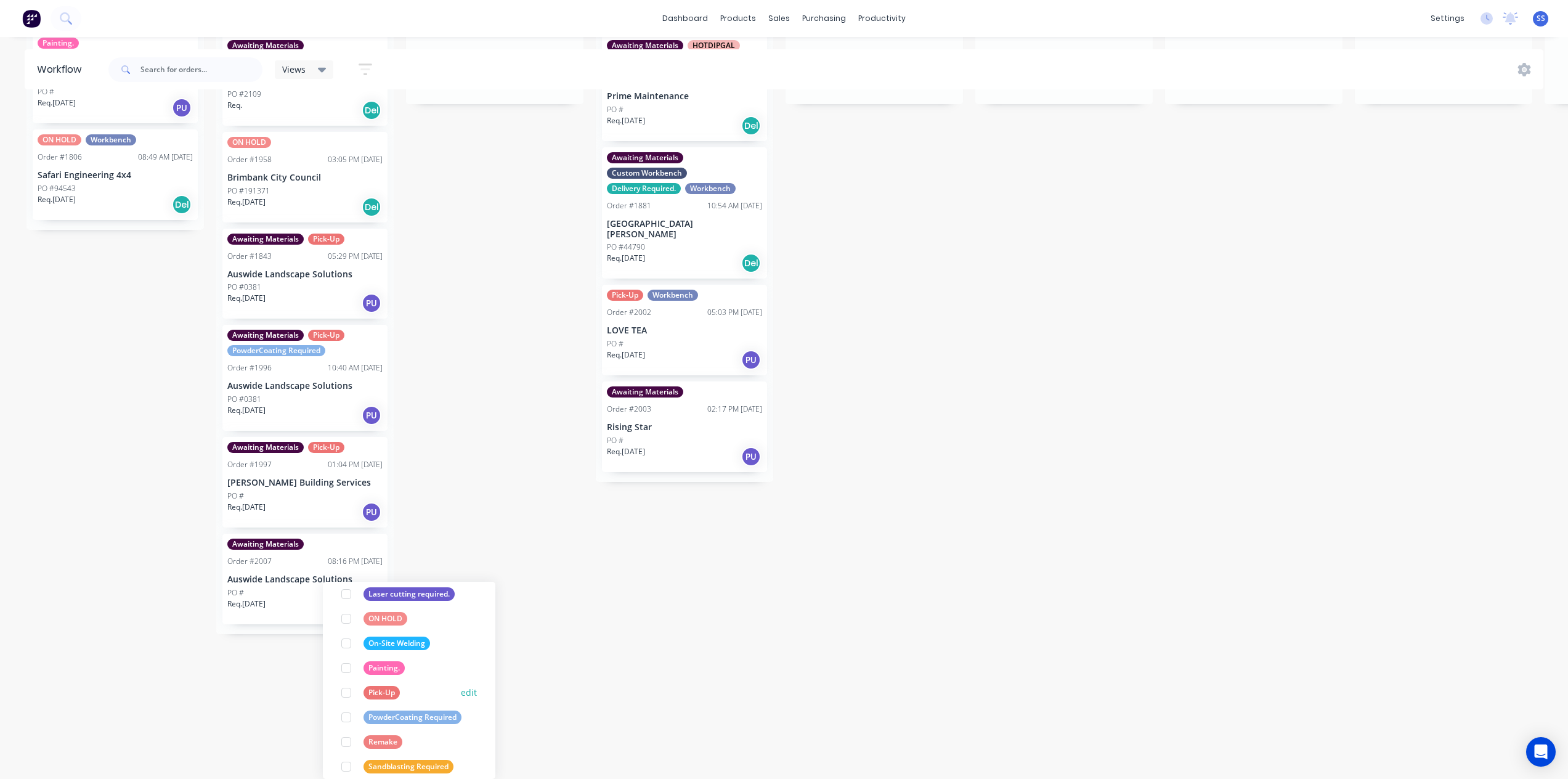
click at [347, 694] on div at bounding box center [346, 692] width 24 height 24
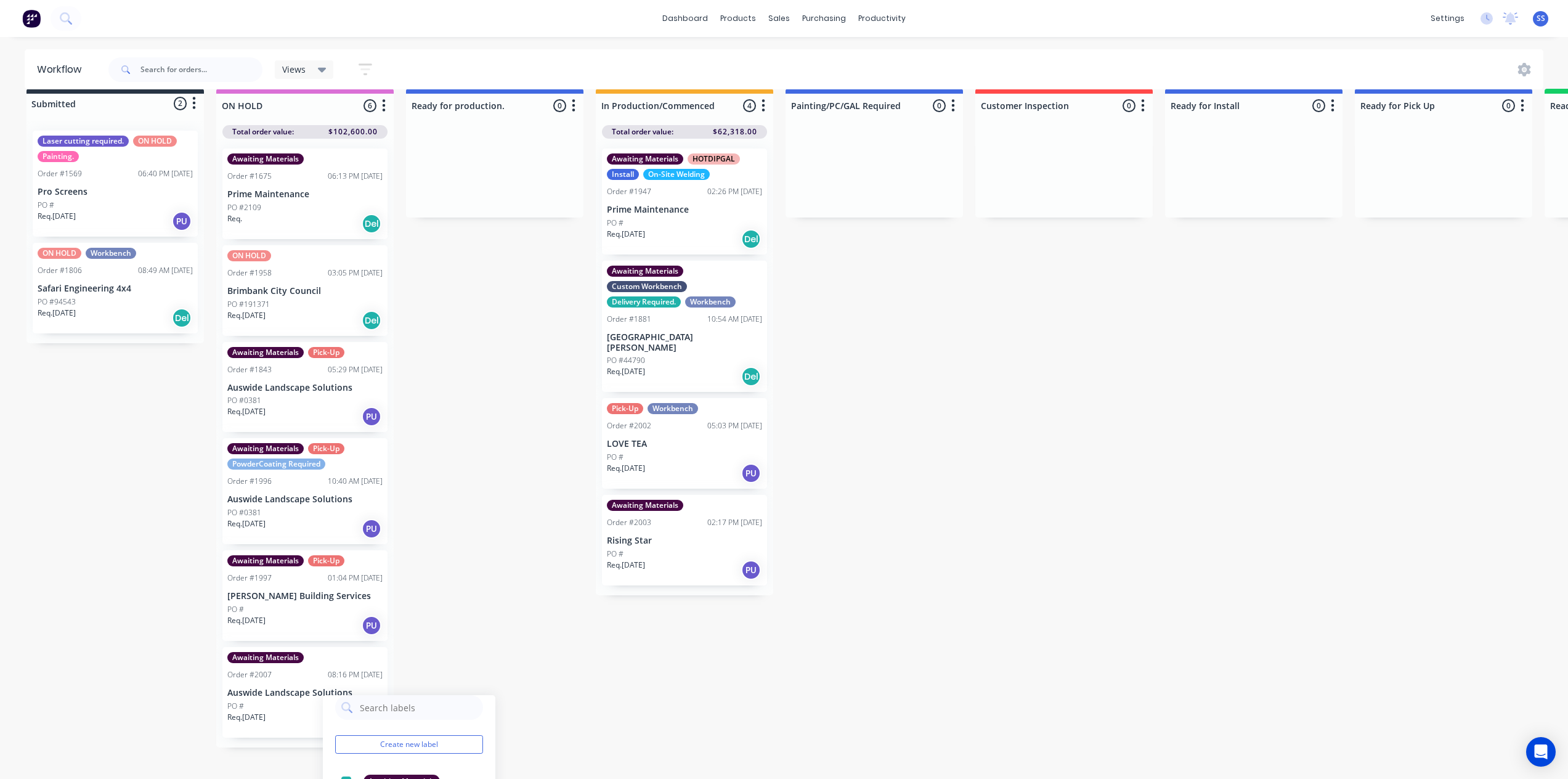
click at [525, 568] on div "Submitted 2 Status colour #273444 hex #273444 Save Cancel Summaries Total order…" at bounding box center [1107, 429] width 2233 height 681
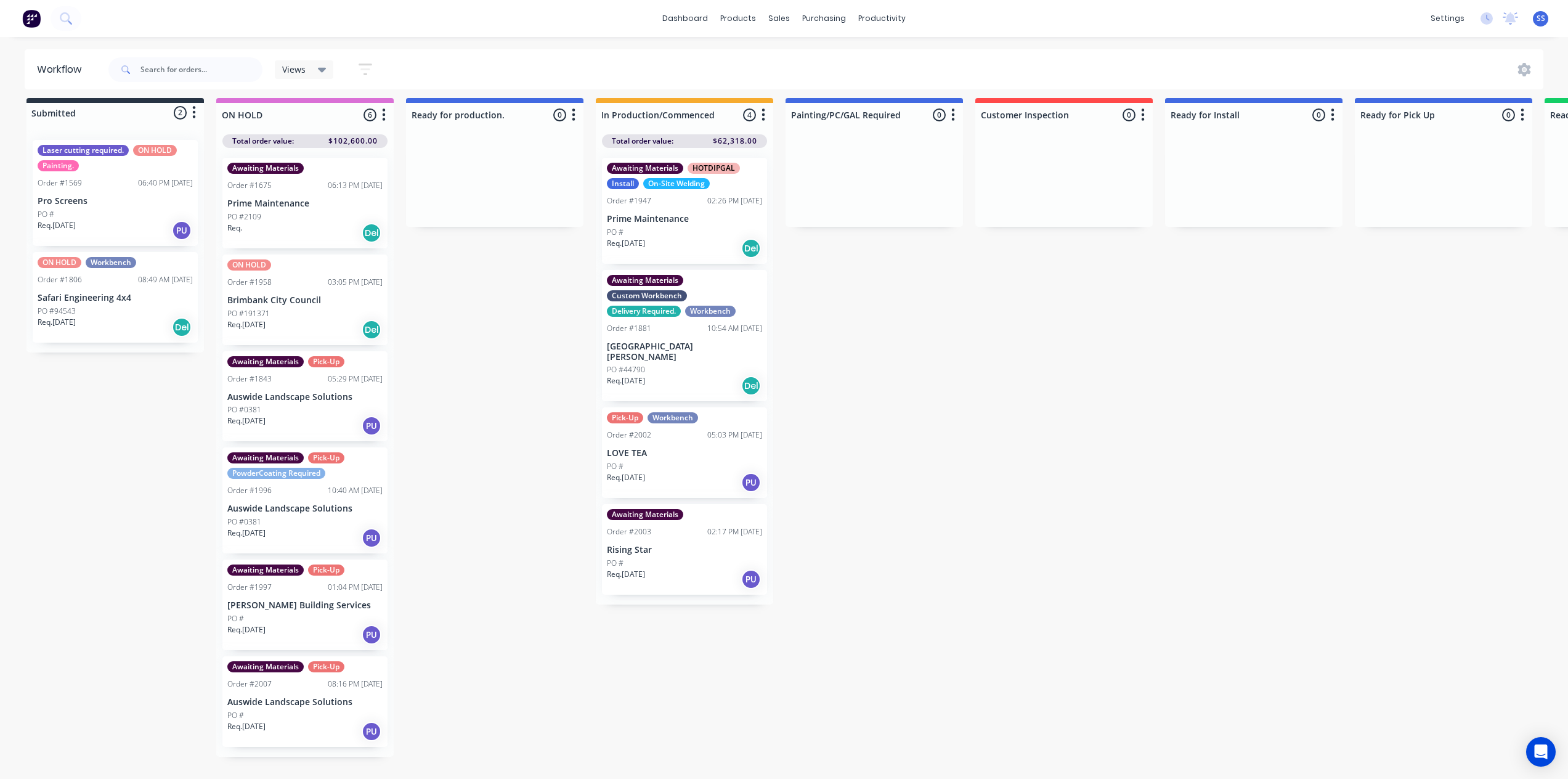
scroll to position [0, 0]
